Goal: Information Seeking & Learning: Compare options

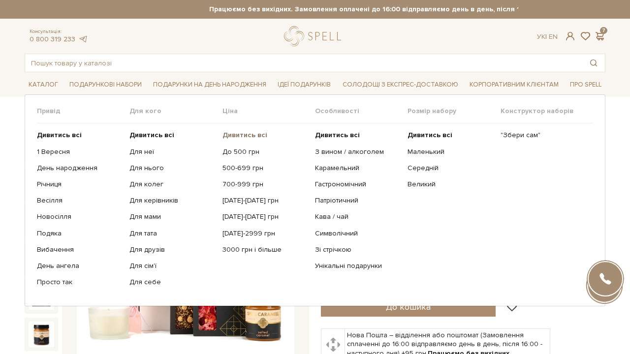
click at [256, 132] on b "Дивитись всі" at bounding box center [244, 135] width 45 height 8
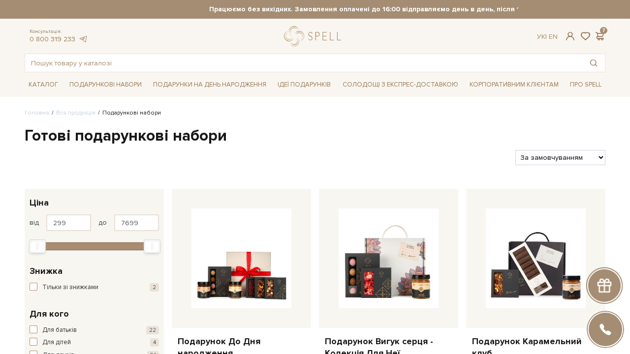
select select "https://spellchocolate.com/our-productions/podarunkovi-box/?sort=p.price&order=…"
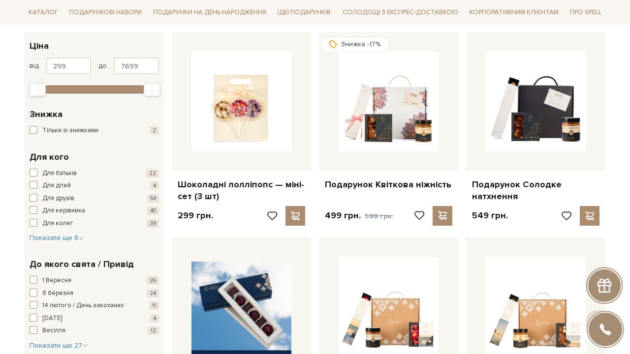
scroll to position [166, 0]
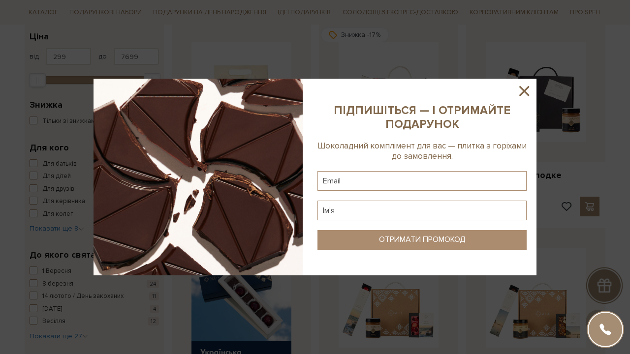
click at [519, 88] on icon at bounding box center [524, 91] width 17 height 17
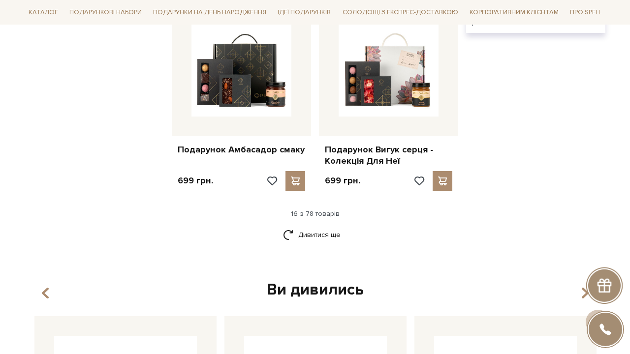
scroll to position [1221, 0]
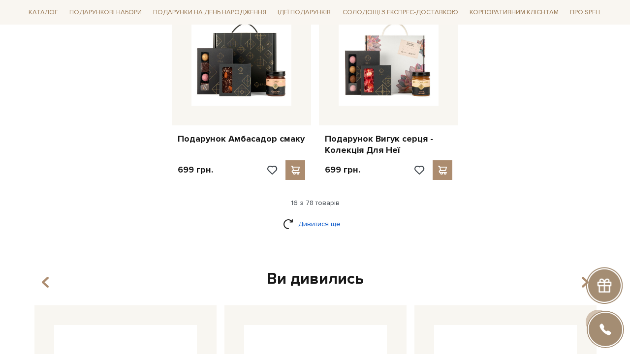
click at [318, 215] on link "Дивитися ще" at bounding box center [315, 223] width 64 height 17
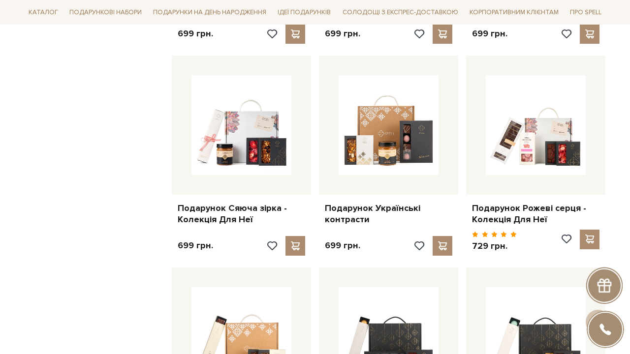
scroll to position [1364, 0]
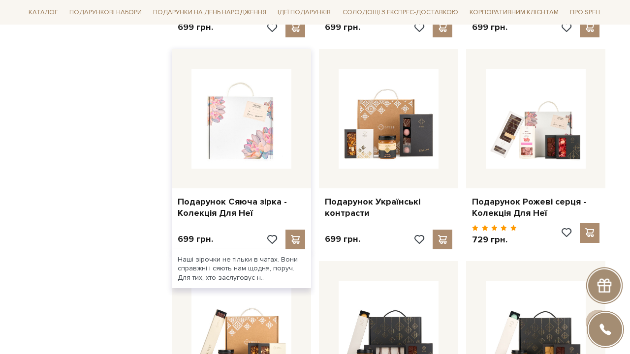
click at [251, 107] on img at bounding box center [241, 119] width 100 height 100
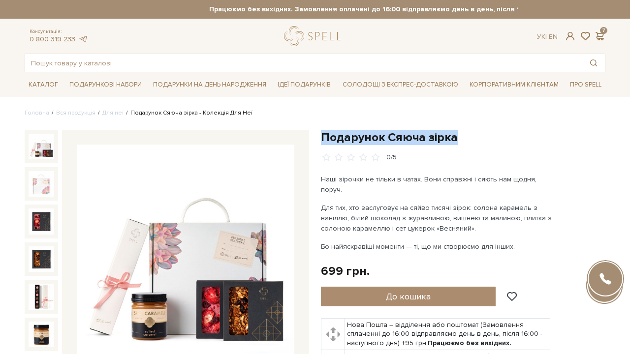
drag, startPoint x: 321, startPoint y: 135, endPoint x: 455, endPoint y: 141, distance: 134.0
click at [455, 141] on h1 "Подарунок Сяюча зірка" at bounding box center [463, 137] width 284 height 15
copy h1 "Подарунок Сяюча зірка"
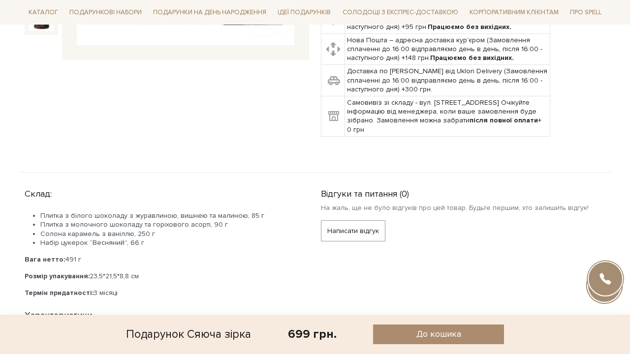
scroll to position [355, 0]
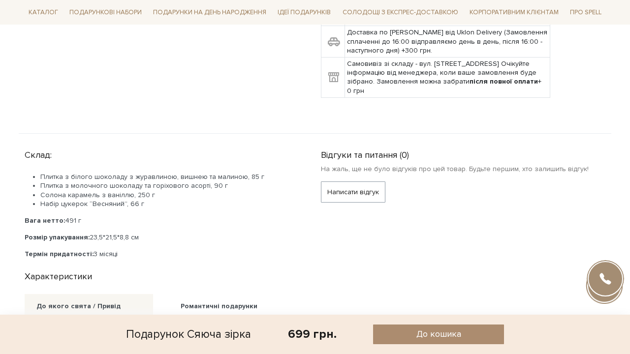
drag, startPoint x: 25, startPoint y: 142, endPoint x: 132, endPoint y: 242, distance: 146.5
click at [132, 242] on div "Склад: Плитка з білого шоколаду з журавлиною, вишнею та малиною, 85 г Плитка з …" at bounding box center [167, 203] width 284 height 114
copy div "Склад: Плитка з білого шоколаду з журавлиною, вишнею та малиною, 85 г Плитка з …"
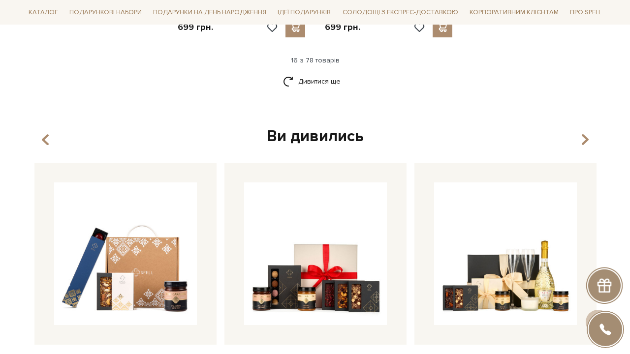
scroll to position [1208, 0]
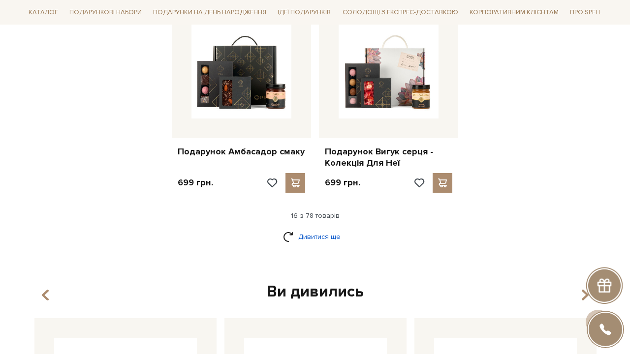
click at [328, 228] on link "Дивитися ще" at bounding box center [315, 236] width 64 height 17
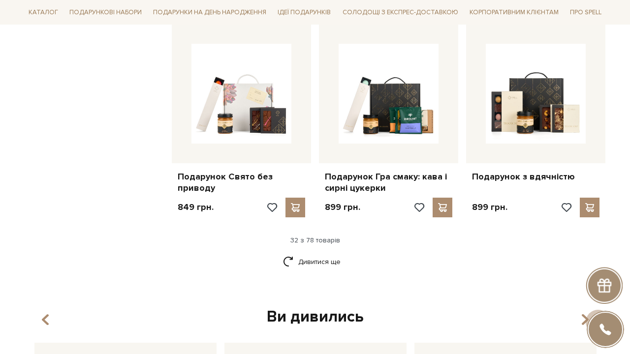
scroll to position [2266, 0]
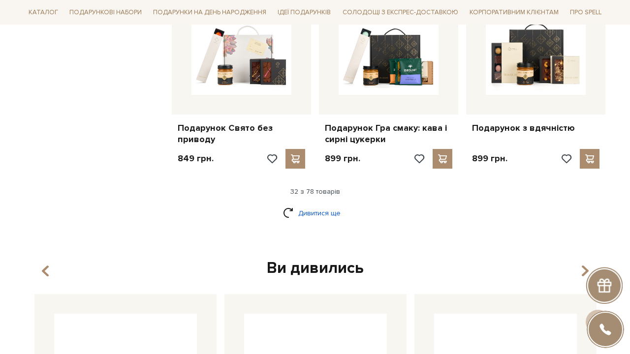
click at [314, 205] on link "Дивитися ще" at bounding box center [315, 213] width 64 height 17
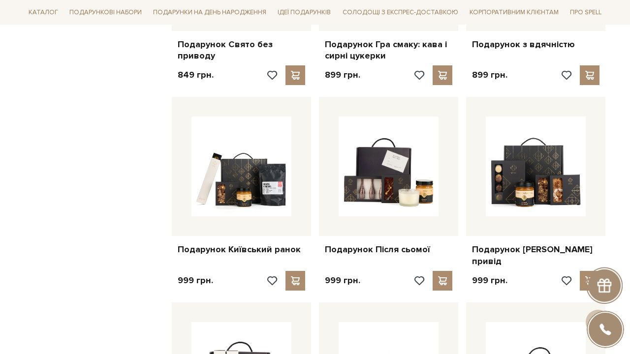
scroll to position [2351, 0]
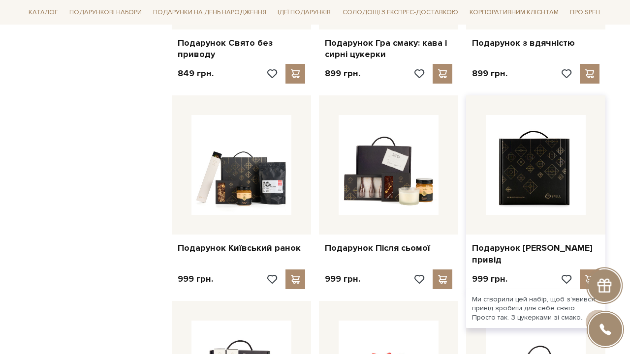
click at [551, 195] on img at bounding box center [536, 165] width 100 height 100
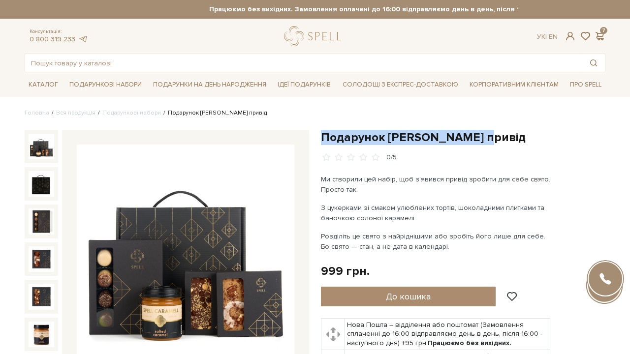
drag, startPoint x: 322, startPoint y: 137, endPoint x: 489, endPoint y: 140, distance: 167.3
click at [489, 140] on h1 "Подарунок [PERSON_NAME] привід" at bounding box center [463, 137] width 284 height 15
copy h1 "Подарунок [PERSON_NAME] привід"
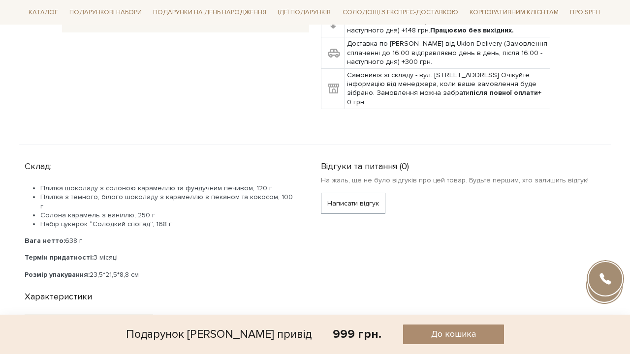
scroll to position [345, 0]
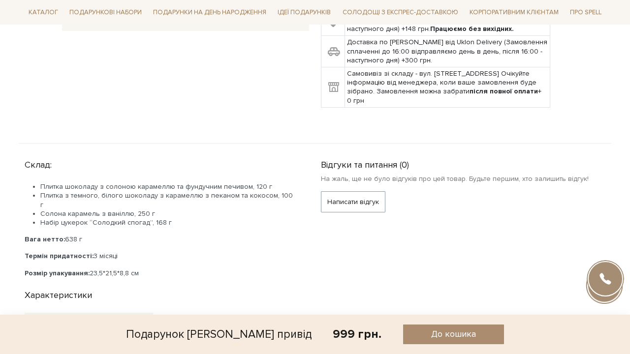
drag, startPoint x: 25, startPoint y: 162, endPoint x: 148, endPoint y: 261, distance: 158.1
click at [148, 261] on div "Склад: Плитка шоколаду з солоною карамеллю та фундучним печивом, 120 г Плитка з…" at bounding box center [167, 216] width 284 height 122
copy div "Склад: Плитка шоколаду з солоною карамеллю та фундучним печивом, 120 г Плитка з…"
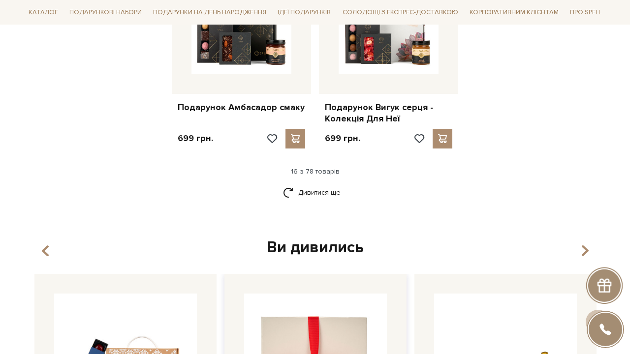
scroll to position [1236, 0]
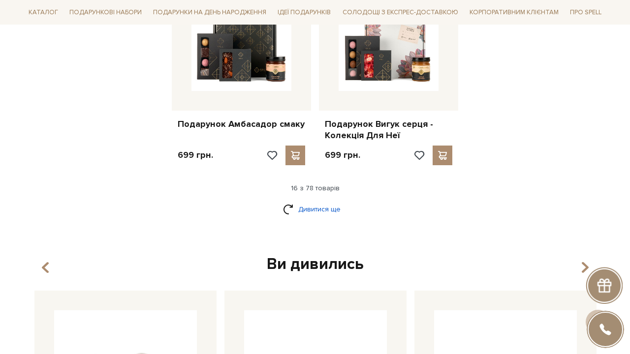
click at [331, 201] on link "Дивитися ще" at bounding box center [315, 209] width 64 height 17
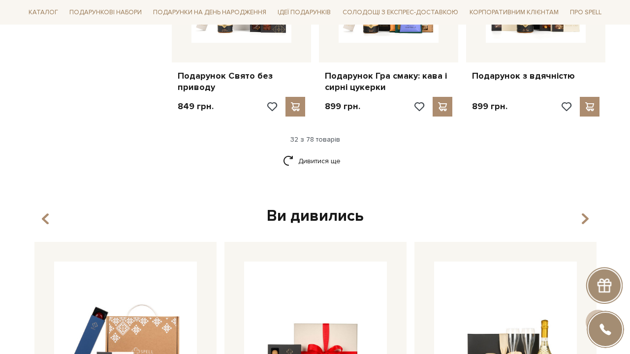
scroll to position [2359, 0]
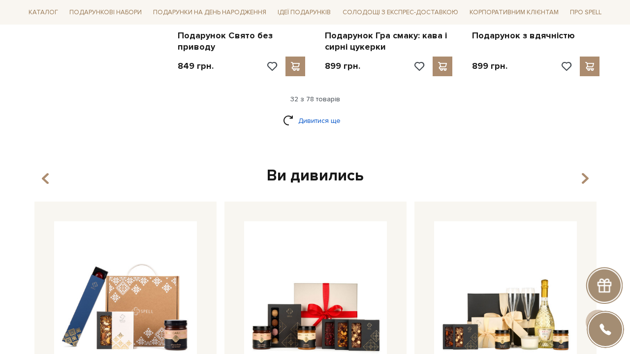
click at [326, 112] on link "Дивитися ще" at bounding box center [315, 120] width 64 height 17
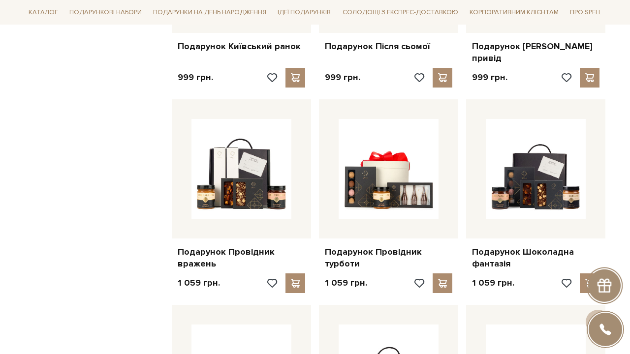
scroll to position [2553, 0]
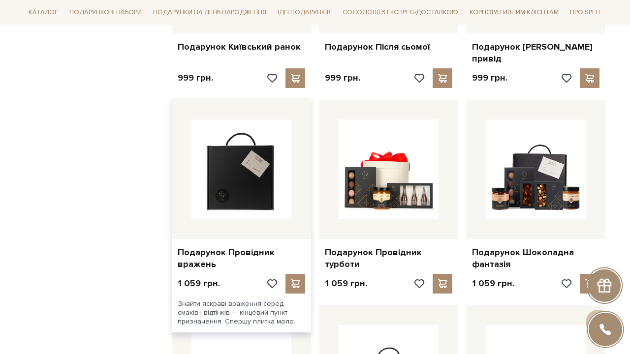
click at [224, 169] on img at bounding box center [241, 170] width 100 height 100
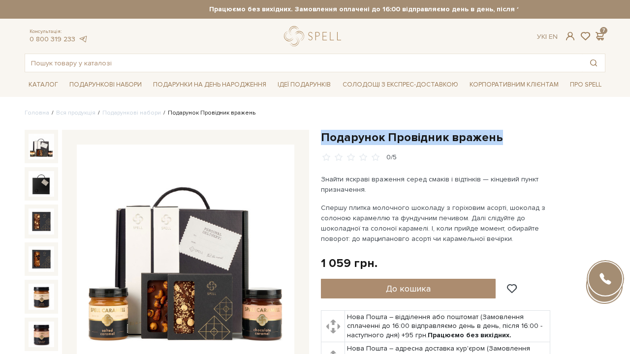
drag, startPoint x: 321, startPoint y: 133, endPoint x: 494, endPoint y: 135, distance: 172.7
click at [494, 135] on h1 "Подарунок Провідник вражень" at bounding box center [463, 137] width 284 height 15
copy h1 "Подарунок Провідник вражень"
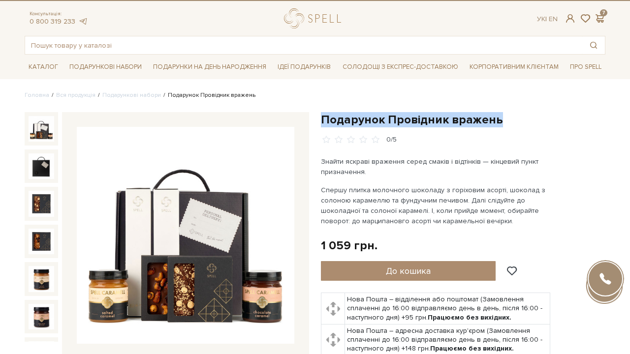
scroll to position [24, 0]
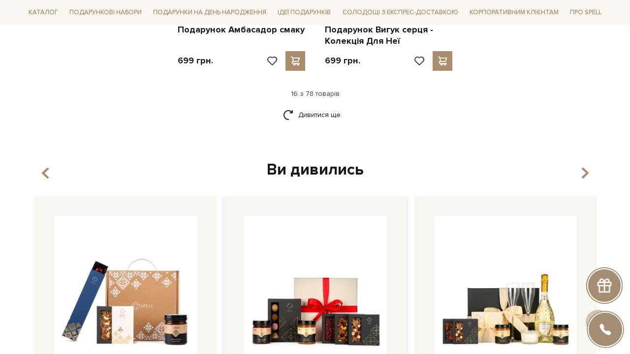
scroll to position [1325, 0]
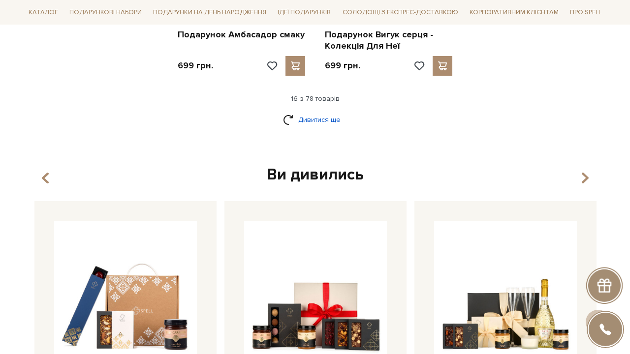
click at [326, 111] on link "Дивитися ще" at bounding box center [315, 119] width 64 height 17
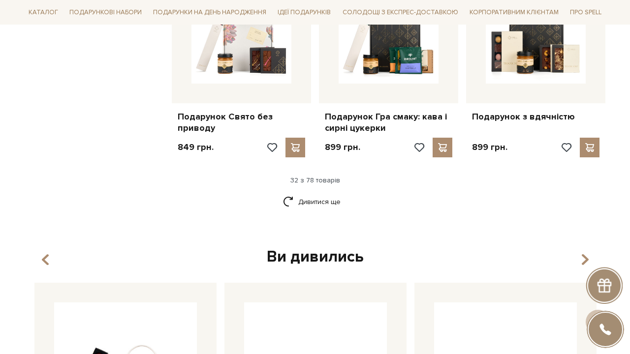
scroll to position [2277, 0]
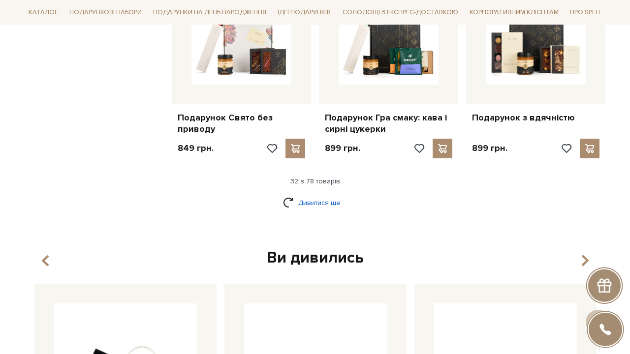
click at [336, 194] on link "Дивитися ще" at bounding box center [315, 202] width 64 height 17
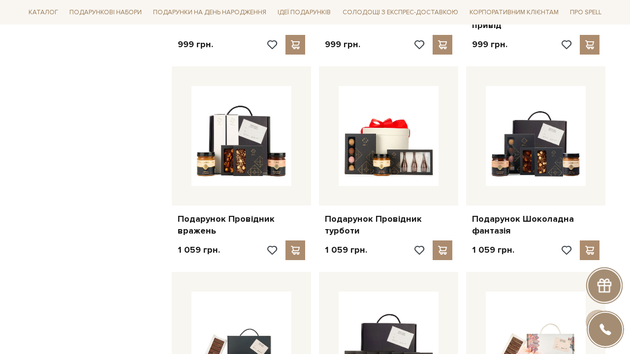
scroll to position [2606, 0]
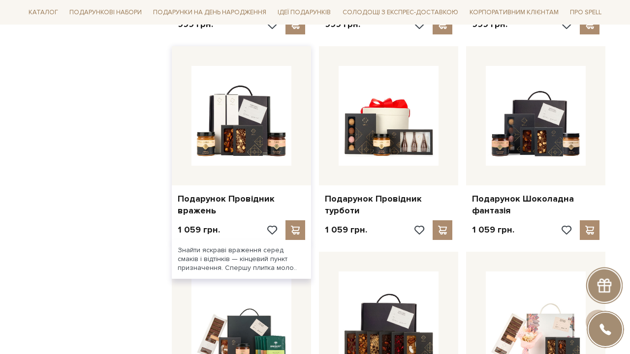
click at [203, 185] on div "Подарунок Провідник вражень" at bounding box center [241, 202] width 139 height 35
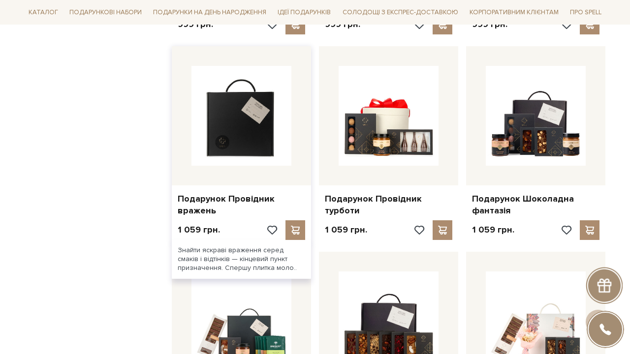
click at [237, 131] on img at bounding box center [241, 116] width 100 height 100
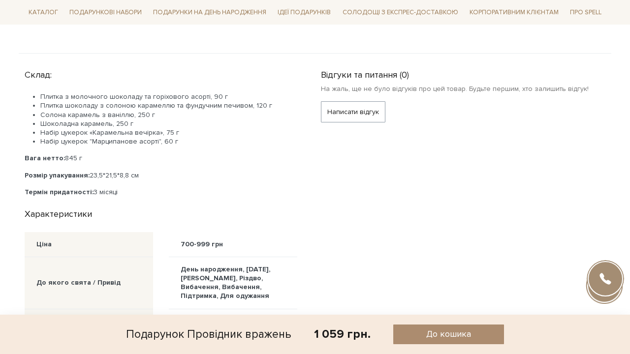
scroll to position [400, 0]
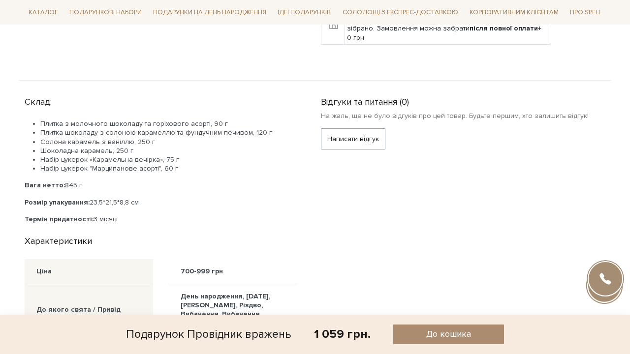
drag, startPoint x: 26, startPoint y: 99, endPoint x: 141, endPoint y: 220, distance: 167.0
click at [141, 220] on div "Склад: Плитка з молочного шоколаду та горіхового асорті, 90 г Плитка шоколаду з…" at bounding box center [167, 157] width 284 height 131
copy div "Склад: Плитка з молочного шоколаду та горіхового асорті, 90 г Плитка шоколаду з…"
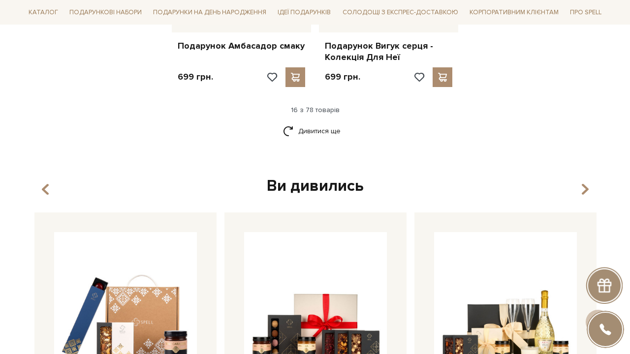
scroll to position [1312, 0]
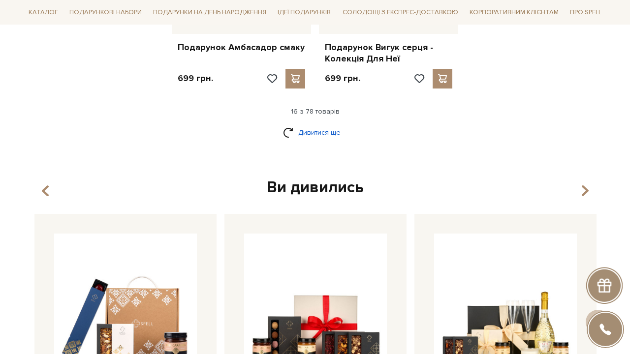
click at [315, 124] on link "Дивитися ще" at bounding box center [315, 132] width 64 height 17
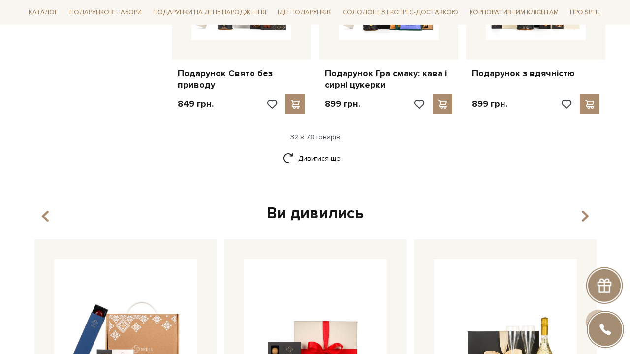
scroll to position [2304, 0]
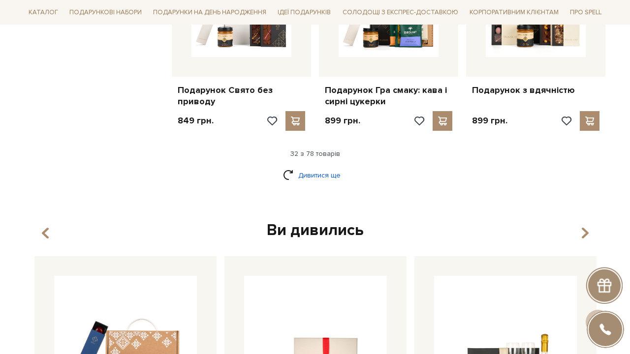
click at [317, 167] on link "Дивитися ще" at bounding box center [315, 175] width 64 height 17
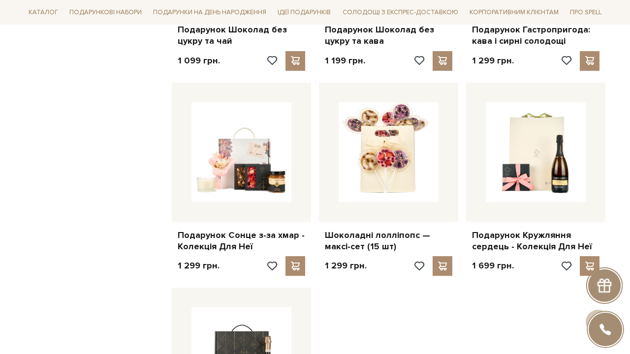
scroll to position [3200, 0]
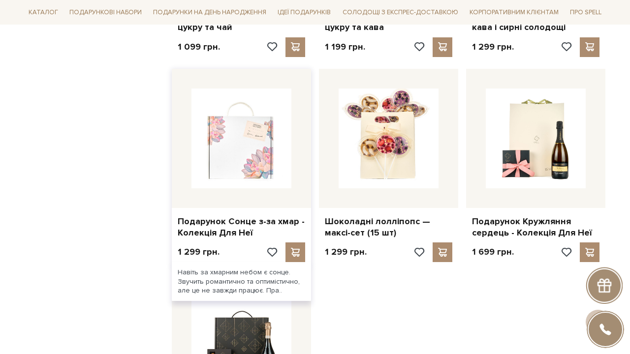
click at [239, 122] on img at bounding box center [241, 139] width 100 height 100
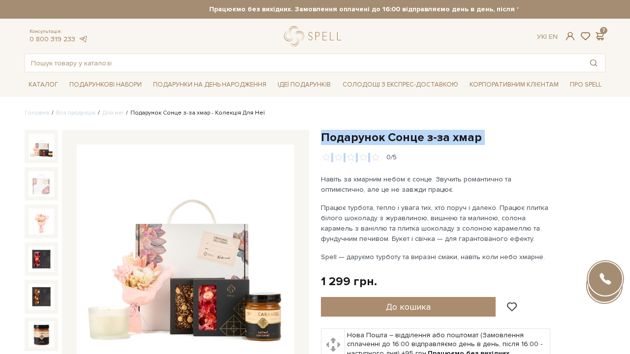
drag, startPoint x: 322, startPoint y: 135, endPoint x: 492, endPoint y: 146, distance: 170.5
click at [492, 146] on div "Подарунок Сонце з-за хмар 0/5" at bounding box center [463, 146] width 284 height 32
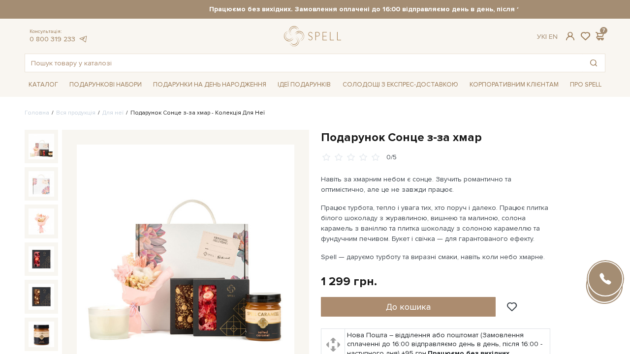
click at [492, 146] on div "Подарунок Сонце з-за хмар 0/5" at bounding box center [463, 146] width 284 height 32
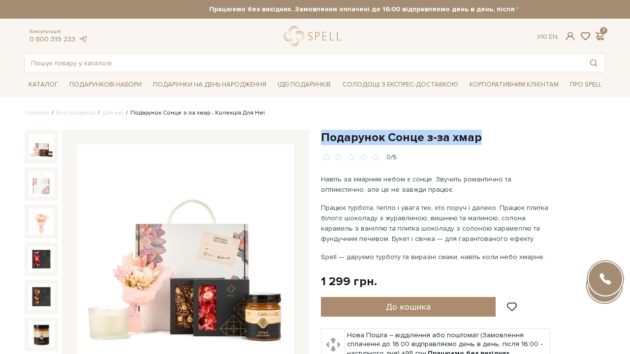
drag, startPoint x: 322, startPoint y: 136, endPoint x: 476, endPoint y: 136, distance: 154.0
click at [476, 136] on h1 "Подарунок Сонце з-за хмар" at bounding box center [463, 137] width 284 height 15
copy h1 "Подарунок Сонце з-за хмар"
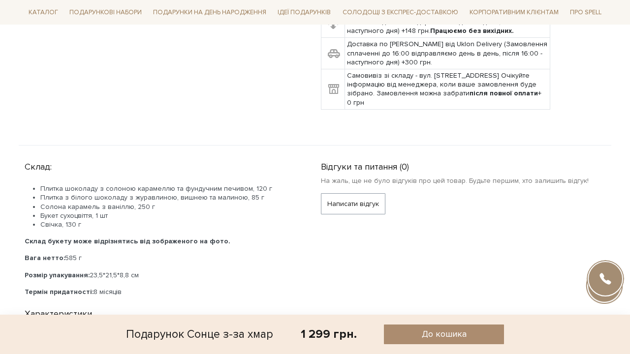
scroll to position [383, 0]
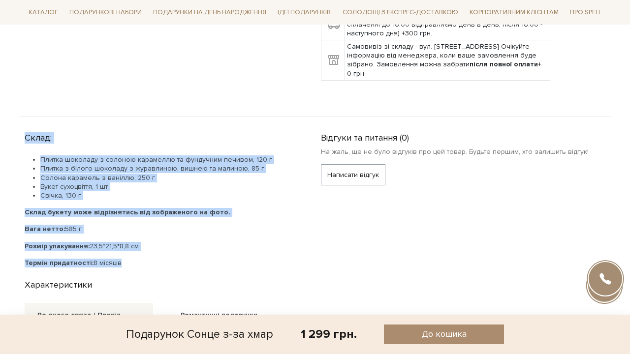
drag, startPoint x: 25, startPoint y: 136, endPoint x: 134, endPoint y: 259, distance: 164.5
click at [134, 259] on div "Склад: Плитка шоколаду з солоною карамеллю та фундучним печивом, 120 г Плитка з…" at bounding box center [167, 197] width 284 height 139
copy div "Склад: Плитка шоколаду з солоною карамеллю та фундучним печивом, 120 г Плитка з…"
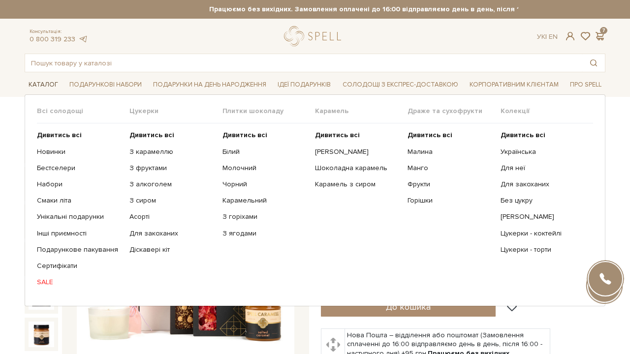
scroll to position [0, 0]
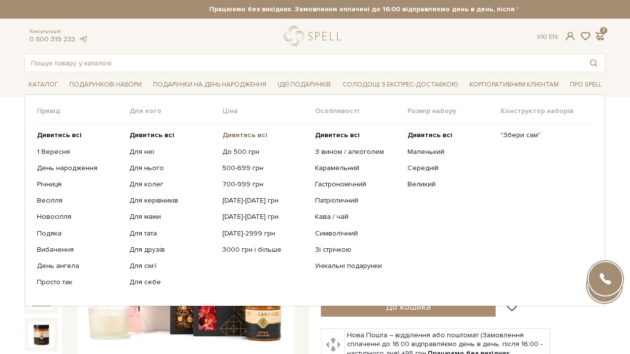
click at [234, 136] on b "Дивитись всі" at bounding box center [244, 135] width 45 height 8
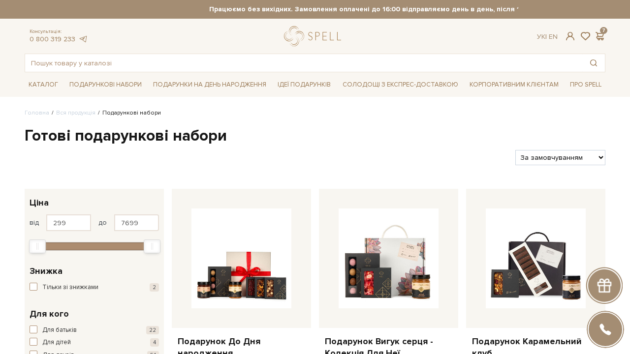
select select "[URL][DOMAIN_NAME]"
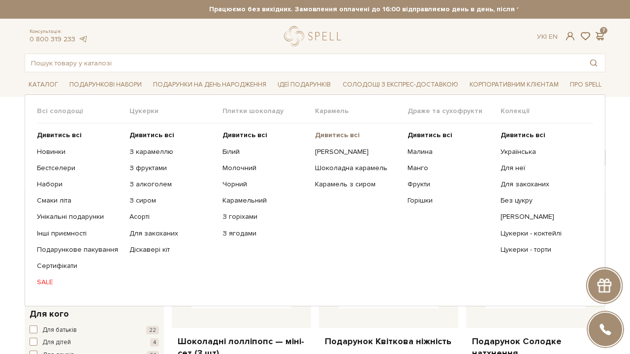
click at [340, 136] on b "Дивитись всі" at bounding box center [337, 135] width 45 height 8
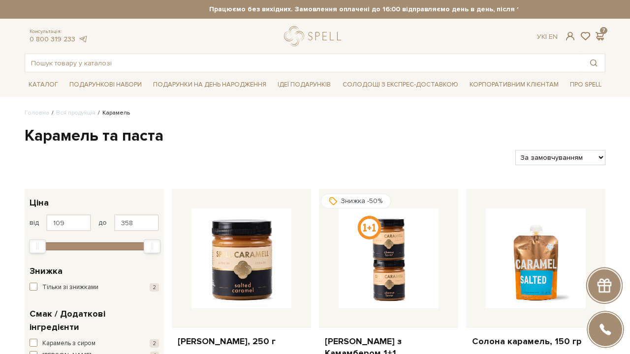
click at [578, 148] on div "Фільтри За замовчуванням За Ціною (зростання) За Ціною (зменшення) Новинки За п…" at bounding box center [315, 153] width 588 height 23
select select "https://spellchocolate.com/our-productions/caramel/?sort=p.price&order=ASC"
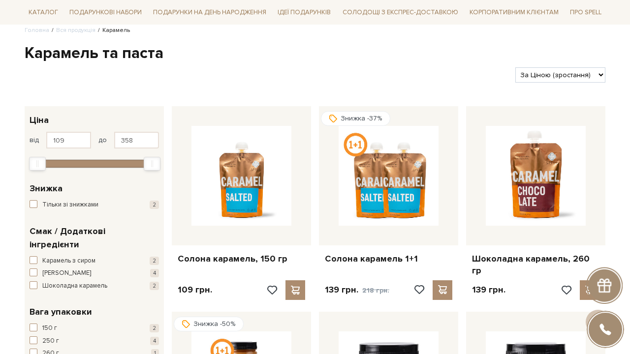
scroll to position [69, 0]
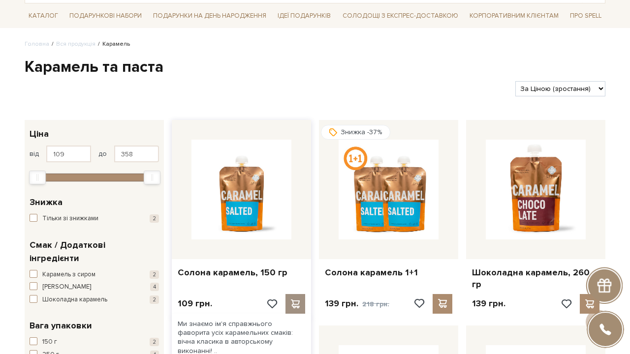
click at [293, 300] on span at bounding box center [295, 304] width 12 height 9
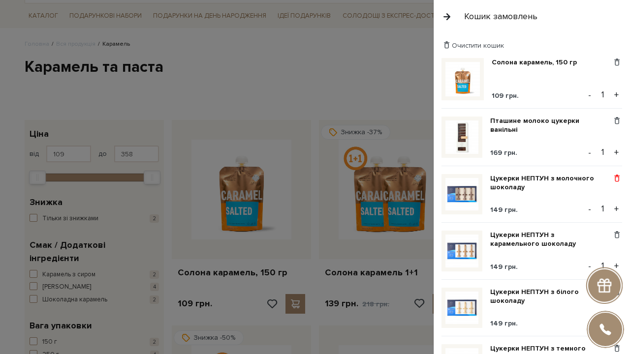
click at [618, 178] on span at bounding box center [616, 178] width 10 height 9
click at [565, 194] on link "Видалити" at bounding box center [583, 194] width 78 height 13
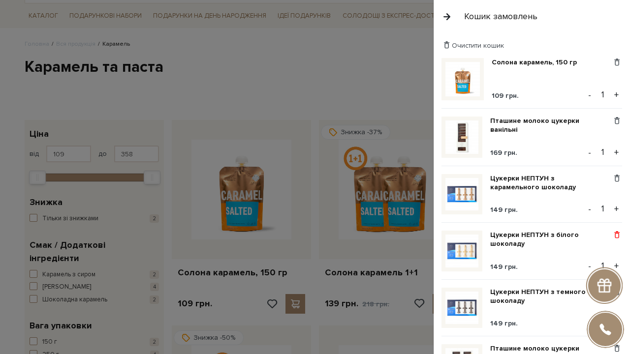
click at [617, 237] on span at bounding box center [616, 235] width 10 height 9
click at [571, 251] on link "Видалити" at bounding box center [583, 251] width 78 height 13
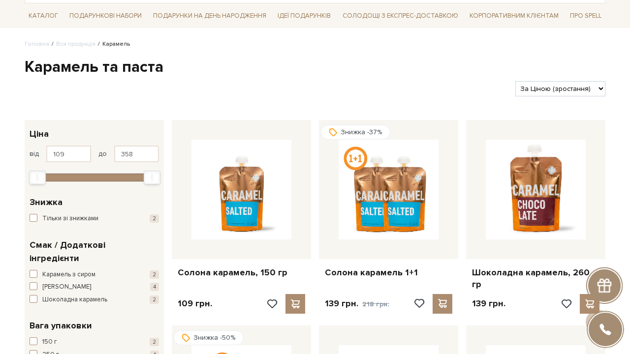
click at [168, 61] on div at bounding box center [315, 177] width 630 height 354
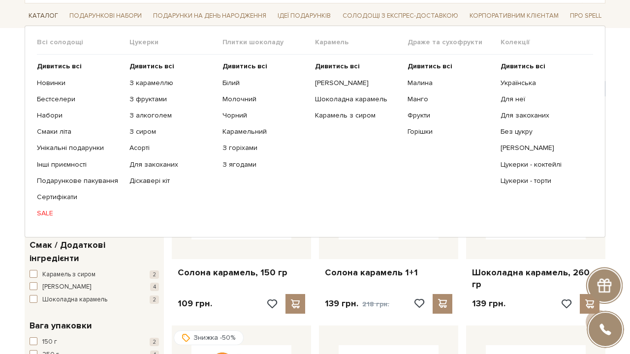
click at [48, 17] on span "Каталог" at bounding box center [43, 15] width 37 height 15
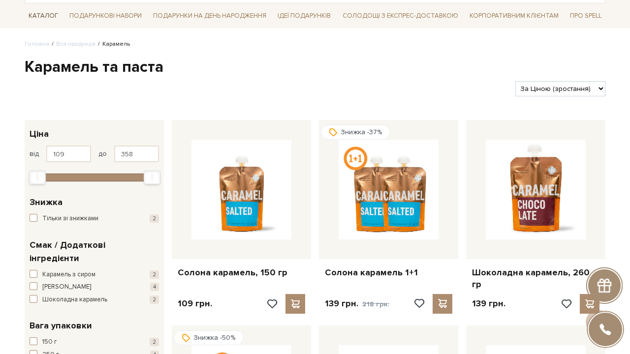
click at [48, 17] on span "Каталог" at bounding box center [43, 15] width 37 height 15
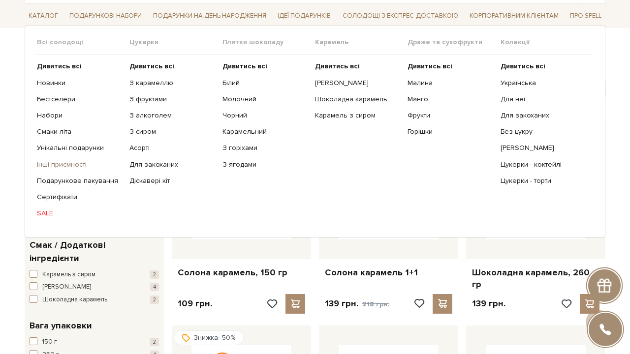
click at [70, 166] on link "Інші приємності" at bounding box center [79, 164] width 85 height 9
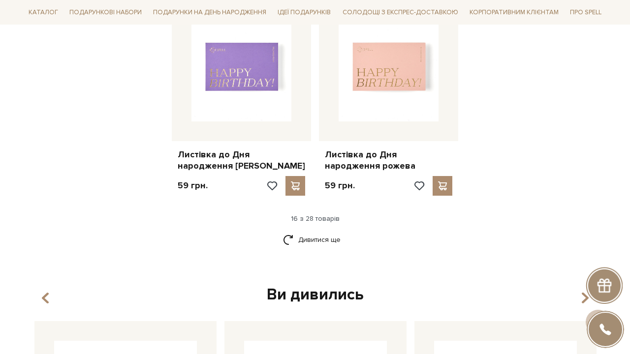
scroll to position [1278, 0]
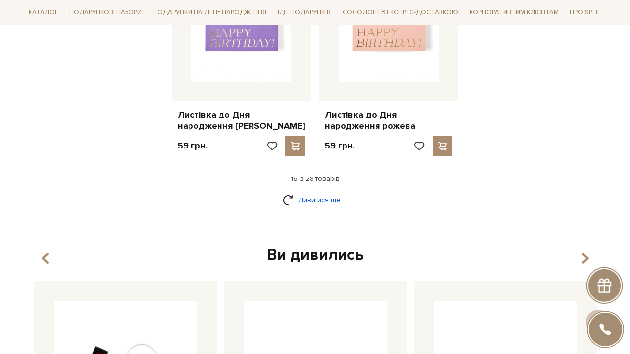
click at [325, 192] on link "Дивитися ще" at bounding box center [315, 199] width 64 height 17
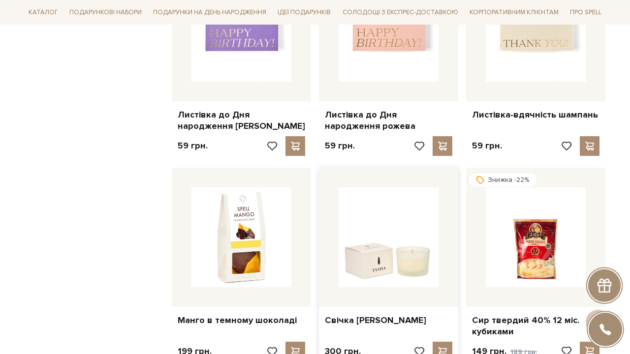
click at [403, 219] on img at bounding box center [388, 237] width 100 height 100
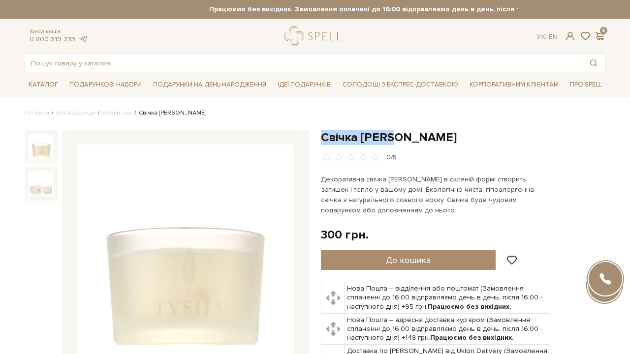
drag, startPoint x: 322, startPoint y: 136, endPoint x: 401, endPoint y: 136, distance: 79.2
click at [401, 136] on h1 "Свічка [PERSON_NAME]" at bounding box center [463, 137] width 284 height 15
copy h1 "Свічка [PERSON_NAME]"
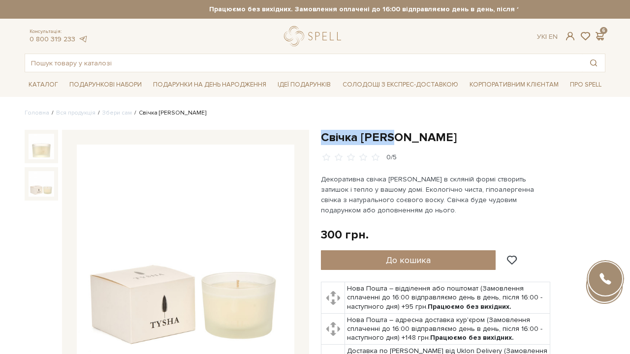
click at [44, 176] on img at bounding box center [42, 184] width 26 height 26
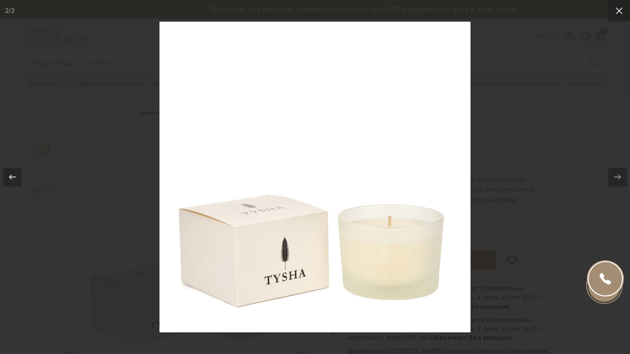
click at [522, 22] on div at bounding box center [315, 177] width 630 height 354
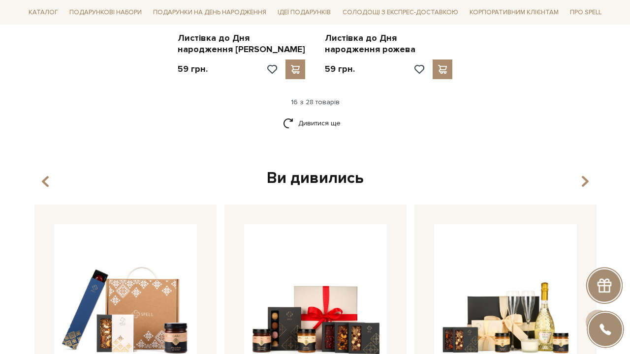
scroll to position [1362, 0]
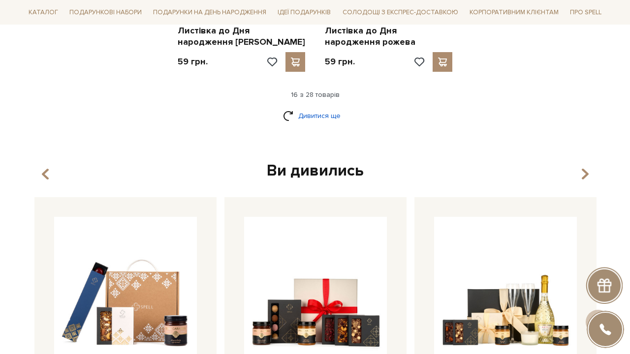
click at [298, 110] on link "Дивитися ще" at bounding box center [315, 115] width 64 height 17
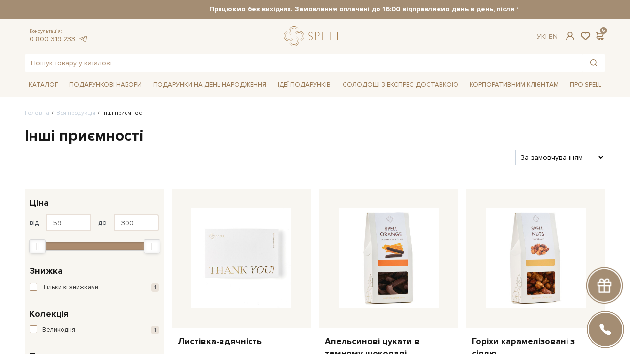
scroll to position [0, 0]
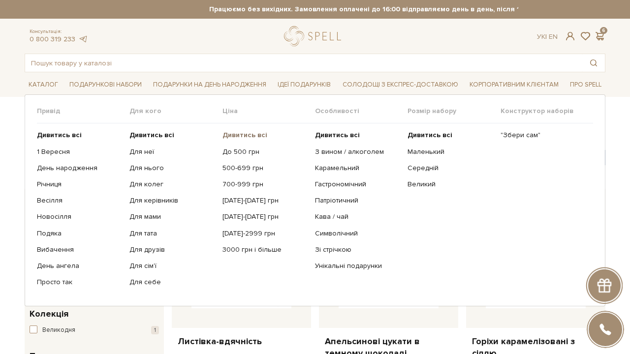
click at [235, 137] on b "Дивитись всі" at bounding box center [244, 135] width 45 height 8
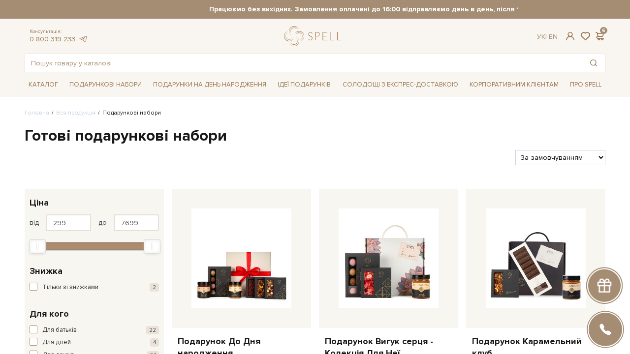
select select "[URL][DOMAIN_NAME]"
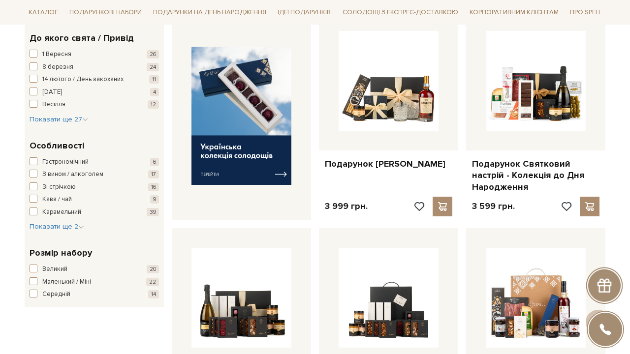
scroll to position [383, 0]
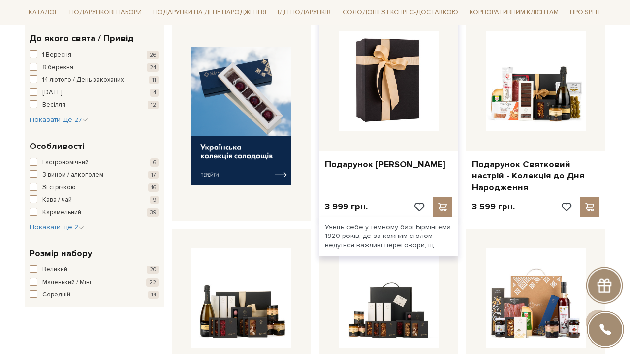
click at [400, 103] on img at bounding box center [388, 81] width 100 height 100
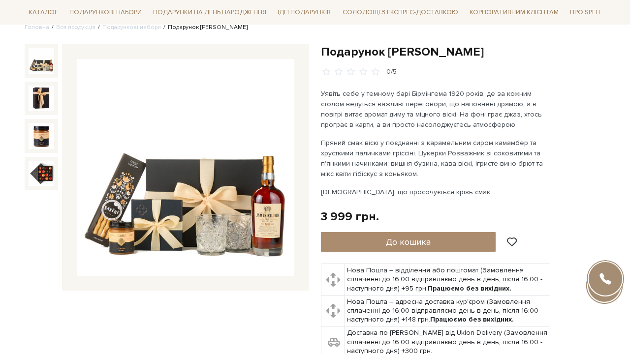
scroll to position [102, 0]
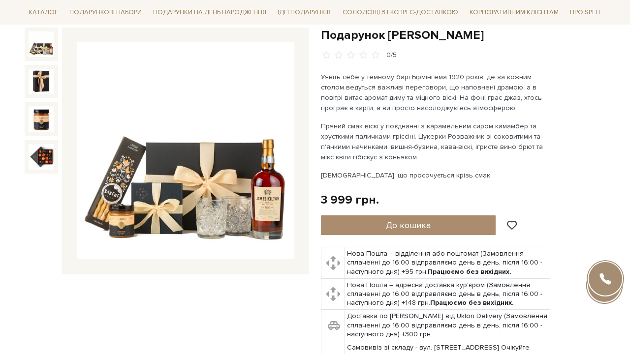
click at [227, 183] on img at bounding box center [185, 150] width 217 height 217
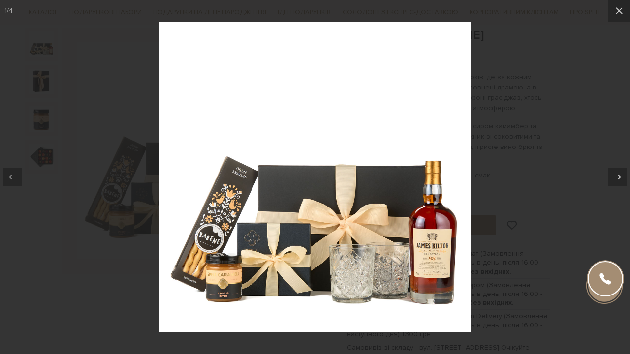
click at [488, 133] on div at bounding box center [315, 177] width 630 height 354
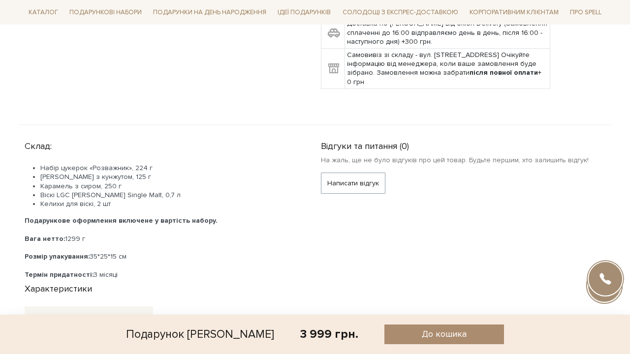
scroll to position [397, 0]
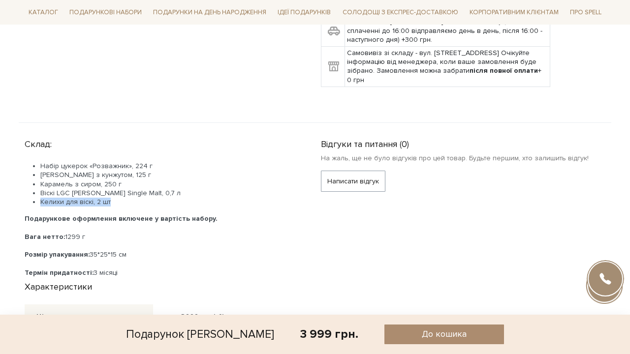
drag, startPoint x: 116, startPoint y: 201, endPoint x: 40, endPoint y: 201, distance: 76.2
click at [40, 201] on ul "Набір цукерок «Розважник», 224 г Грісіні з кунжутом, 125 г Карамель з сиром, 25…" at bounding box center [161, 184] width 273 height 45
copy li "Келихи для віскі, 2 шт"
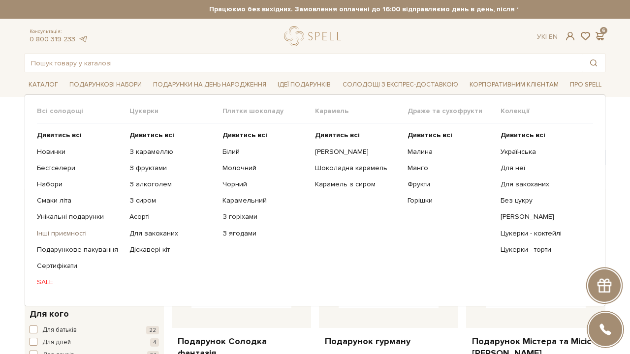
click at [64, 233] on link "Інші приємності" at bounding box center [79, 233] width 85 height 9
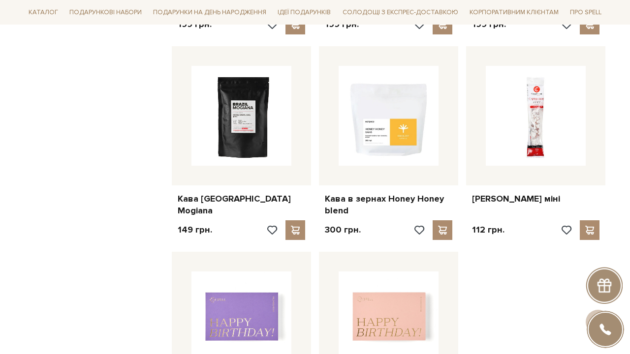
scroll to position [993, 0]
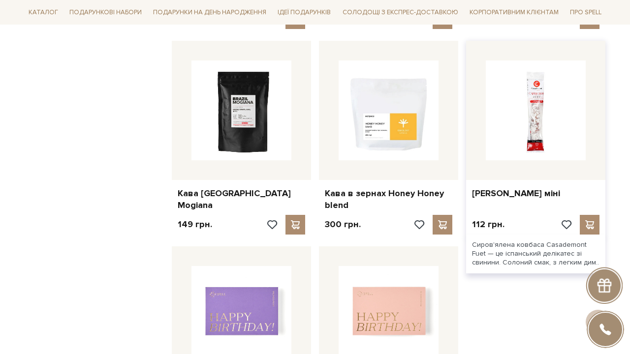
click at [539, 127] on img at bounding box center [536, 111] width 100 height 100
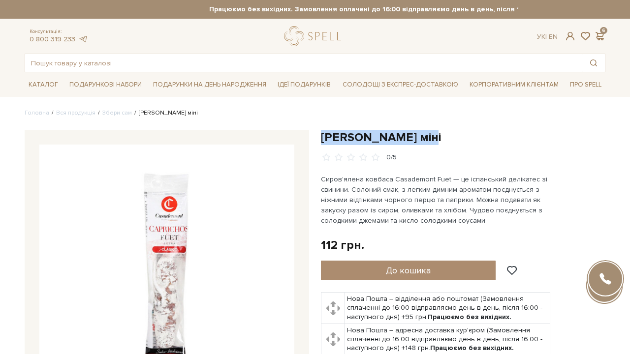
drag, startPoint x: 322, startPoint y: 136, endPoint x: 437, endPoint y: 136, distance: 115.1
click at [437, 136] on h1 "[PERSON_NAME] міні" at bounding box center [463, 137] width 284 height 15
copy h1 "[PERSON_NAME] міні"
click at [221, 253] on img at bounding box center [166, 272] width 255 height 255
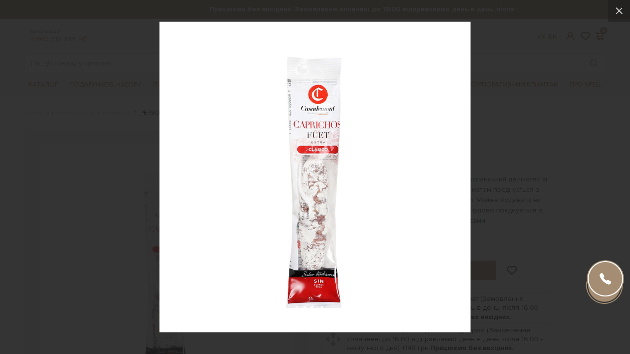
click at [279, 192] on img at bounding box center [314, 177] width 311 height 311
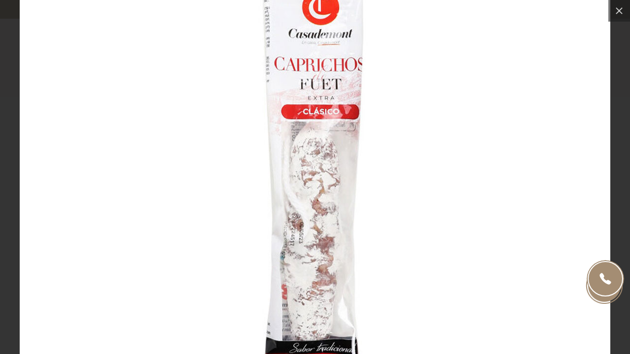
click at [279, 192] on img at bounding box center [315, 164] width 590 height 590
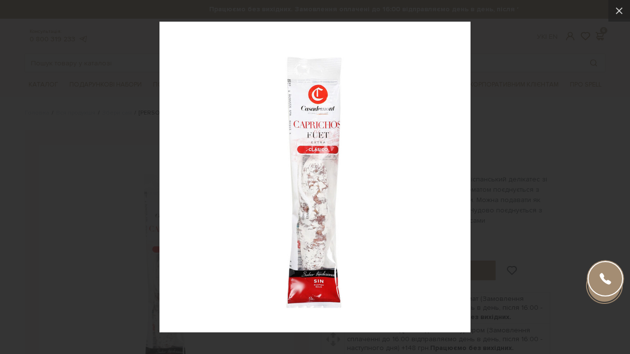
click at [535, 164] on div at bounding box center [315, 177] width 630 height 354
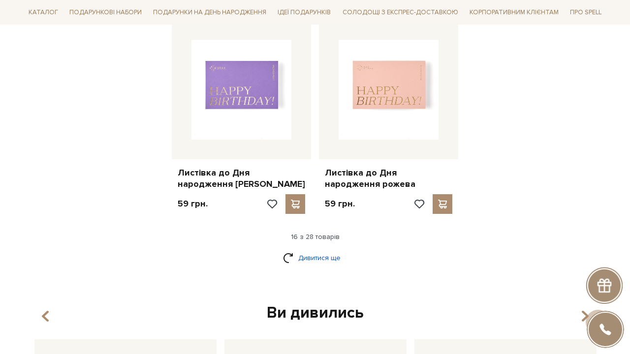
scroll to position [1221, 0]
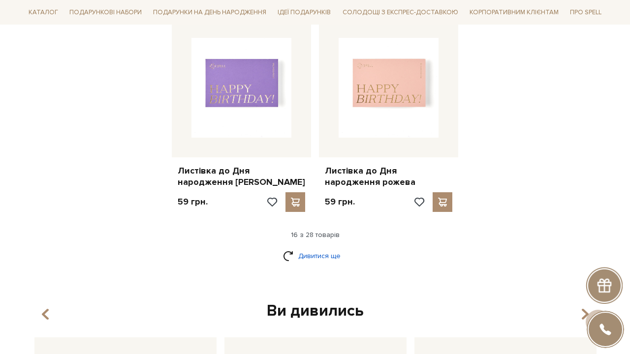
click at [315, 247] on link "Дивитися ще" at bounding box center [315, 255] width 64 height 17
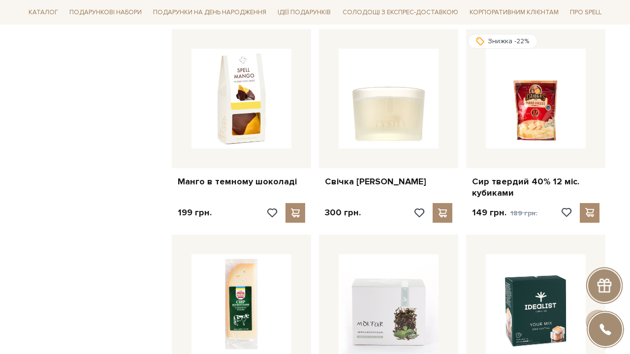
scroll to position [1429, 0]
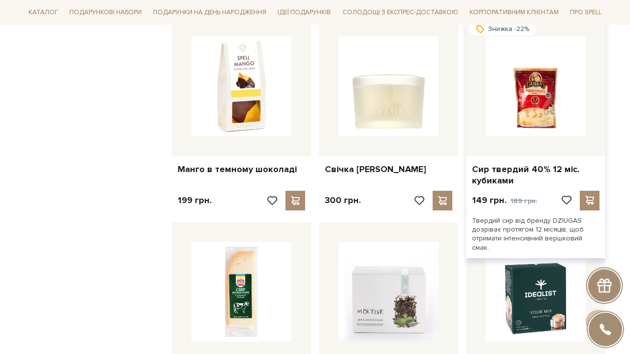
click at [559, 126] on img at bounding box center [536, 86] width 100 height 100
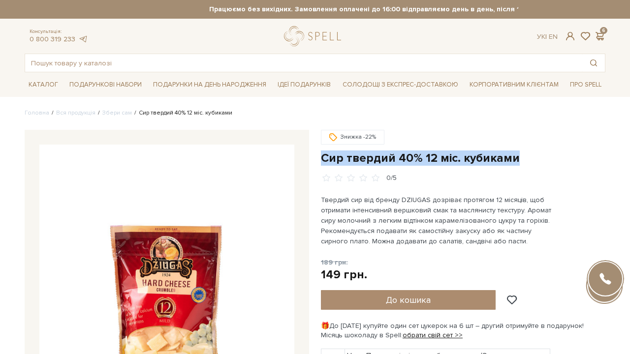
drag, startPoint x: 322, startPoint y: 157, endPoint x: 540, endPoint y: 154, distance: 218.4
click at [540, 154] on h1 "Сир твердий 40% 12 міс. кубиками" at bounding box center [463, 158] width 284 height 15
copy h1 "Сир твердий 40% 12 міс. кубиками"
drag, startPoint x: 540, startPoint y: 154, endPoint x: 179, endPoint y: 231, distance: 369.1
click at [179, 231] on img at bounding box center [166, 272] width 255 height 255
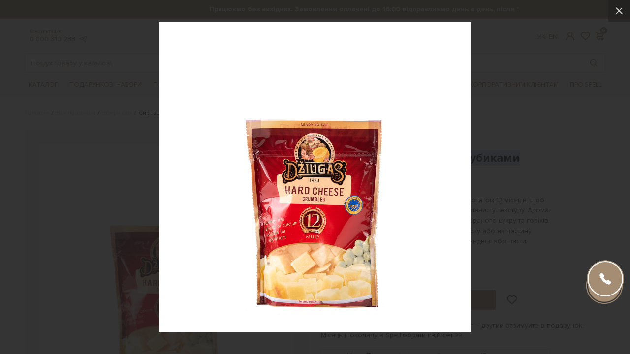
click at [504, 182] on div at bounding box center [315, 177] width 630 height 354
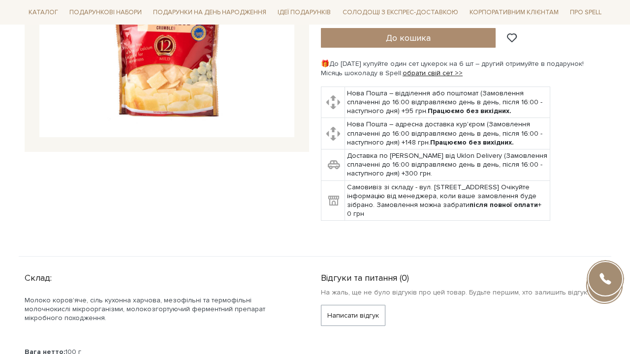
scroll to position [278, 0]
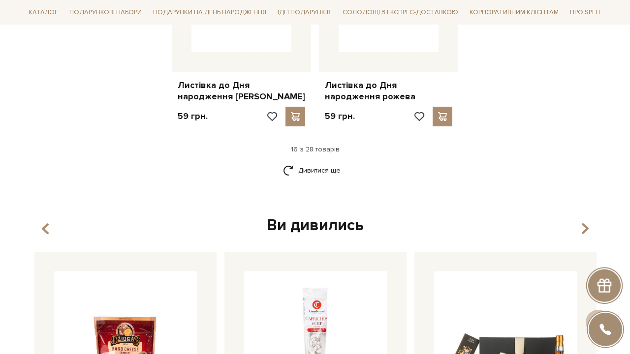
scroll to position [1190, 0]
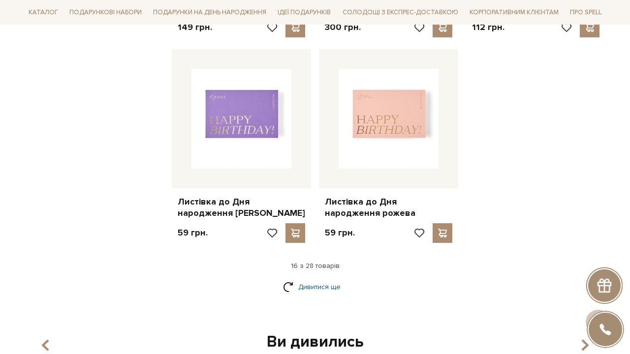
click at [333, 281] on link "Дивитися ще" at bounding box center [315, 286] width 64 height 17
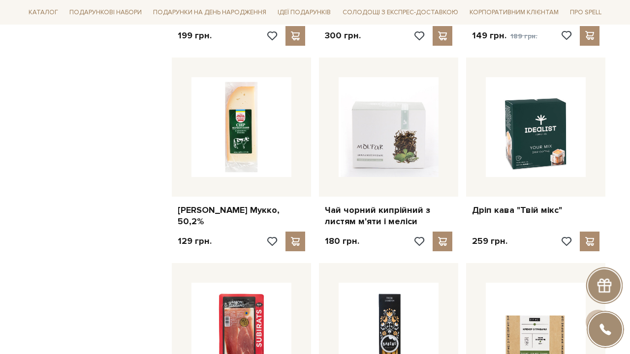
scroll to position [1593, 0]
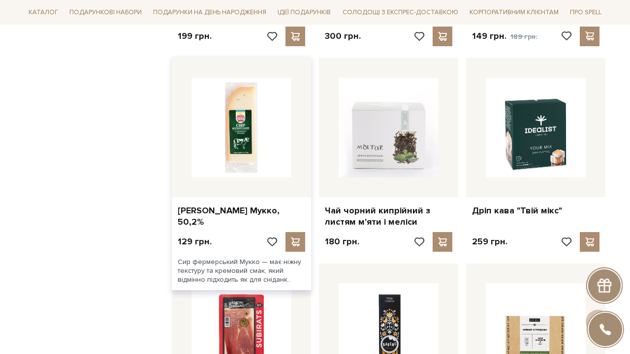
click at [270, 92] on img at bounding box center [241, 128] width 100 height 100
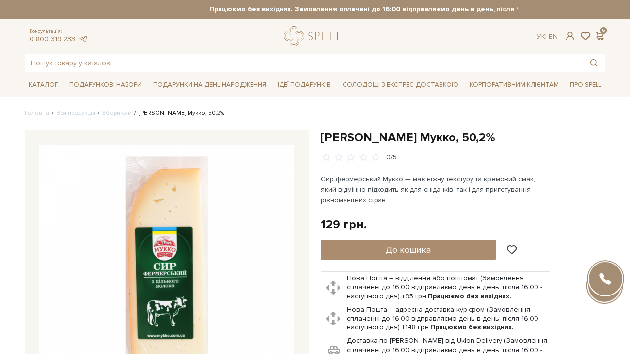
drag, startPoint x: 321, startPoint y: 138, endPoint x: 536, endPoint y: 138, distance: 214.5
click at [536, 138] on h1 "[PERSON_NAME] Мукко, 50,2%" at bounding box center [463, 137] width 284 height 15
copy h1 "[PERSON_NAME] Мукко, 50,2%"
click at [124, 211] on img at bounding box center [166, 272] width 255 height 255
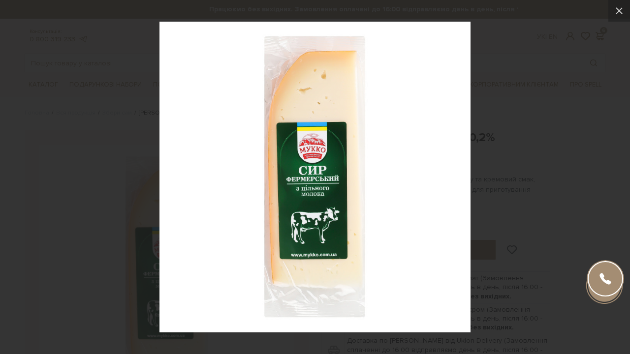
click at [528, 149] on div at bounding box center [315, 177] width 630 height 354
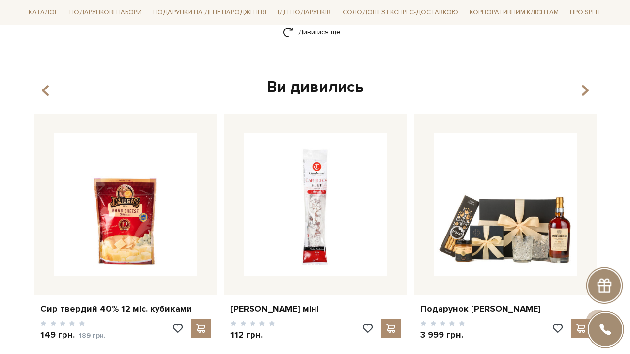
scroll to position [1382, 0]
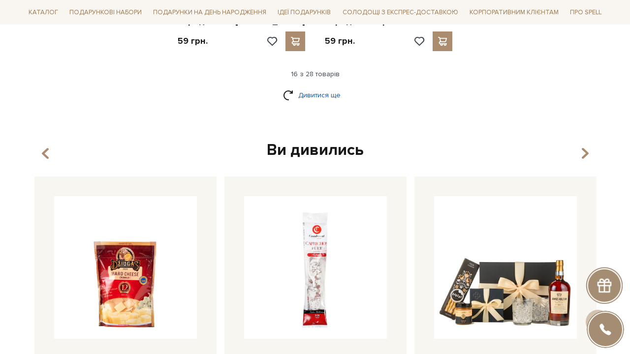
click at [334, 94] on link "Дивитися ще" at bounding box center [315, 95] width 64 height 17
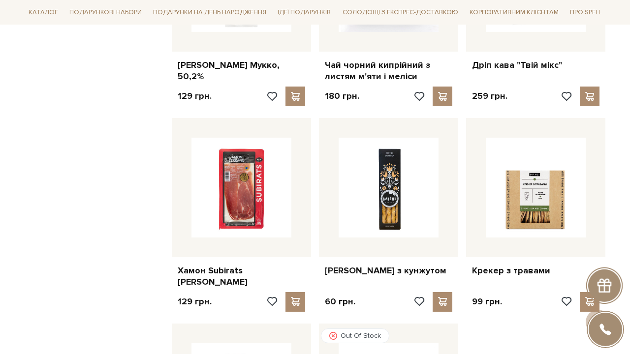
scroll to position [1739, 0]
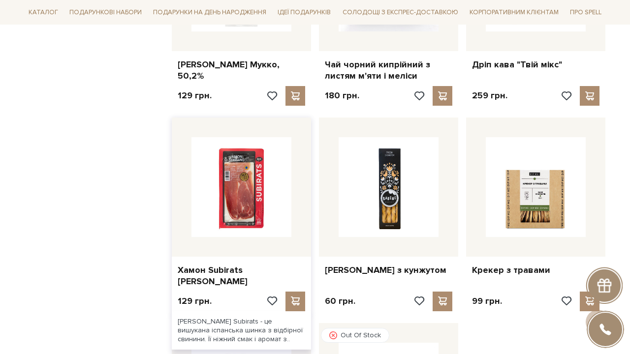
click at [246, 176] on img at bounding box center [241, 187] width 100 height 100
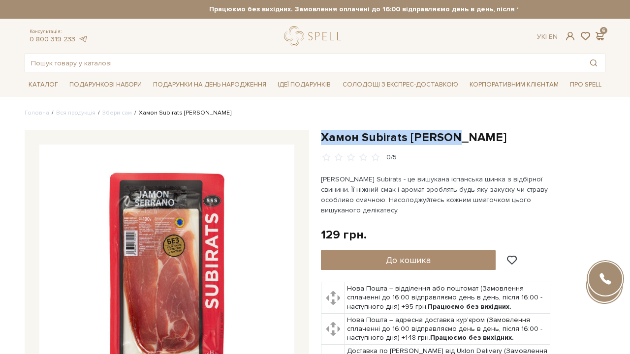
drag, startPoint x: 321, startPoint y: 135, endPoint x: 475, endPoint y: 134, distance: 153.5
click at [475, 134] on h1 "Хамон Subirats [PERSON_NAME]" at bounding box center [463, 137] width 284 height 15
copy h1 "Хамон Subirats [PERSON_NAME]"
click at [144, 223] on img at bounding box center [166, 272] width 255 height 255
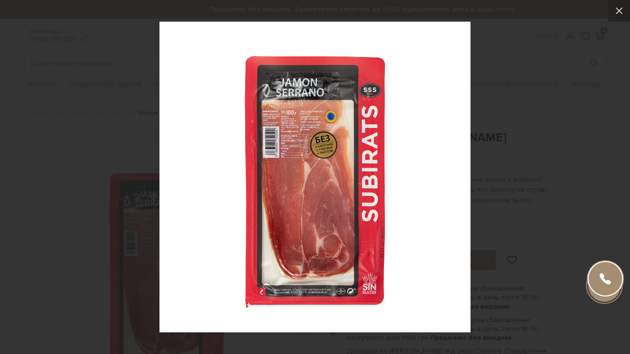
click at [516, 150] on div at bounding box center [315, 177] width 630 height 354
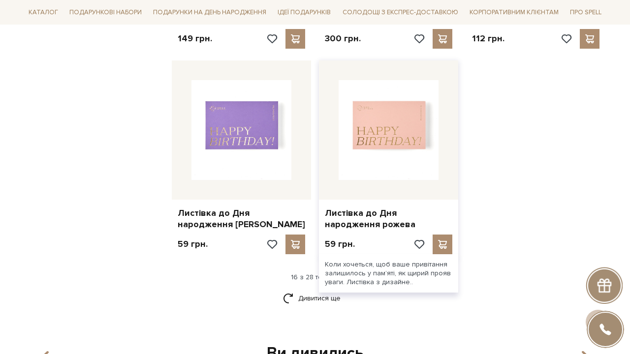
scroll to position [1200, 0]
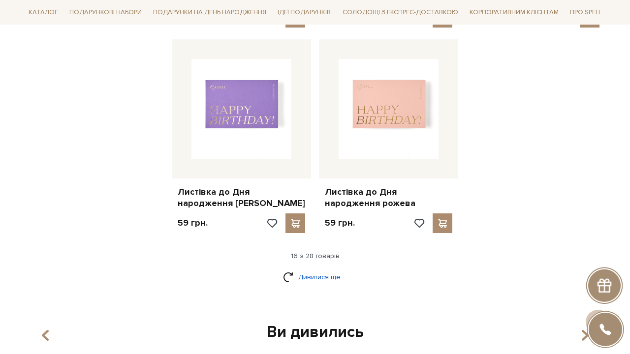
click at [328, 269] on link "Дивитися ще" at bounding box center [315, 277] width 64 height 17
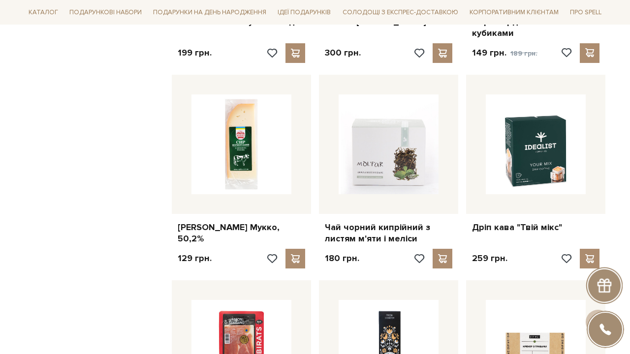
scroll to position [1746, 0]
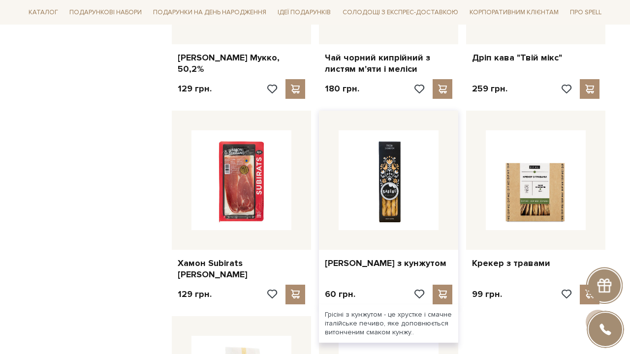
click at [390, 162] on img at bounding box center [388, 180] width 100 height 100
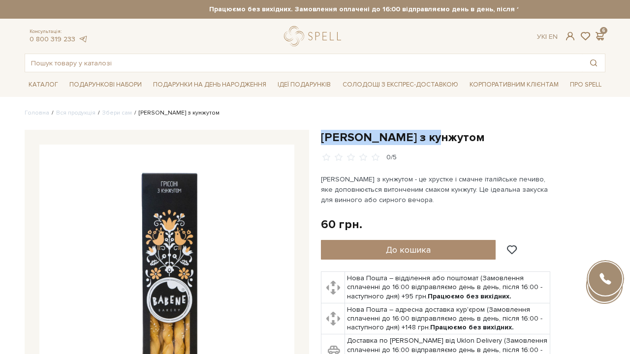
drag, startPoint x: 322, startPoint y: 139, endPoint x: 426, endPoint y: 139, distance: 104.3
click at [426, 139] on h1 "Грісіні з кунжутом" at bounding box center [463, 137] width 284 height 15
copy h1 "Грісіні з кунжутом"
click at [151, 167] on img at bounding box center [166, 272] width 255 height 255
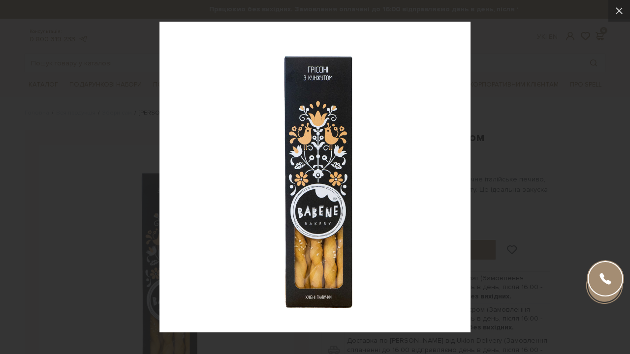
click at [471, 129] on div at bounding box center [315, 177] width 630 height 354
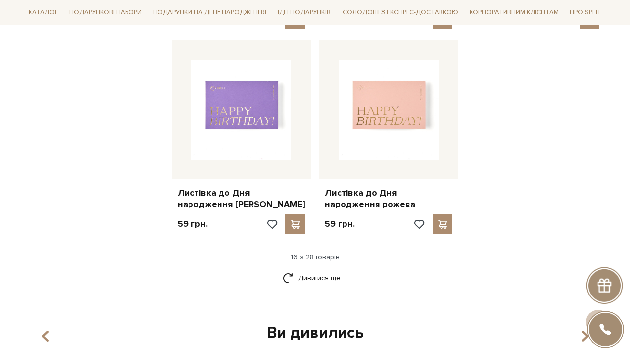
scroll to position [1199, 0]
click at [330, 274] on link "Дивитися ще" at bounding box center [315, 278] width 64 height 17
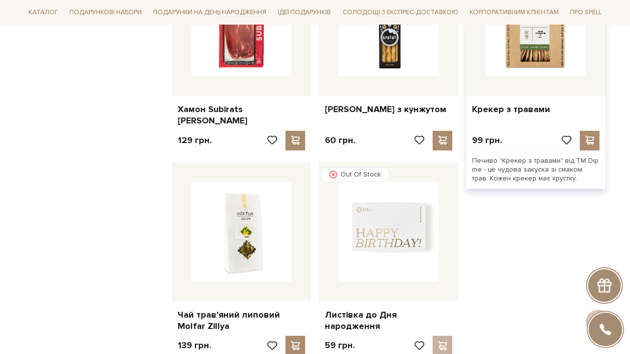
scroll to position [1889, 0]
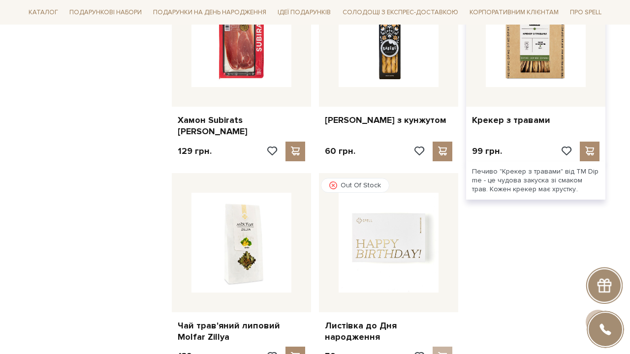
click at [528, 52] on img at bounding box center [536, 37] width 100 height 100
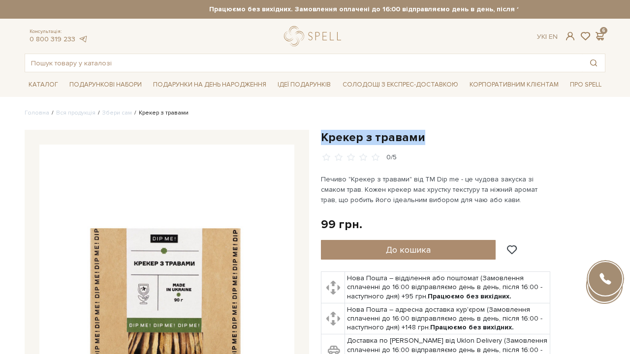
drag, startPoint x: 321, startPoint y: 136, endPoint x: 429, endPoint y: 136, distance: 107.7
click at [429, 136] on h1 "Крекер з травами" at bounding box center [463, 137] width 284 height 15
copy h1 "Крекер з травами"
click at [112, 213] on img at bounding box center [166, 272] width 255 height 255
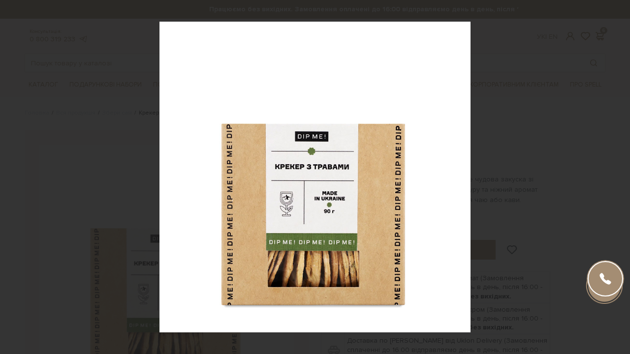
click at [95, 55] on div at bounding box center [315, 177] width 630 height 354
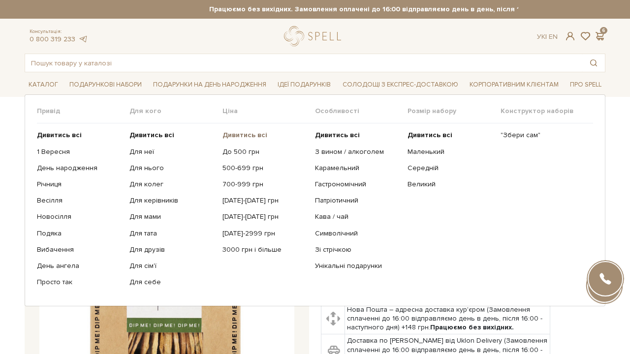
click at [258, 133] on b "Дивитись всі" at bounding box center [244, 135] width 45 height 8
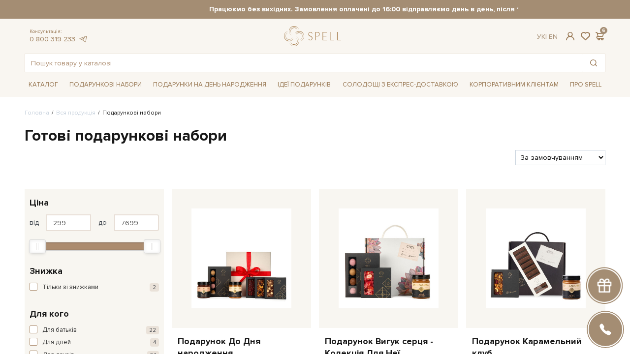
select select "https://spellchocolate.com/our-productions/podarunkovi-box/?sort=p.price&order=…"
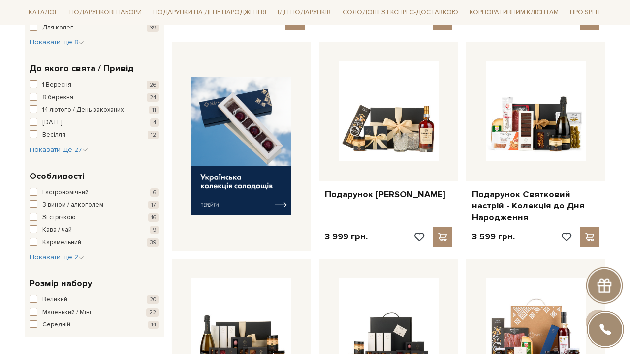
scroll to position [350, 0]
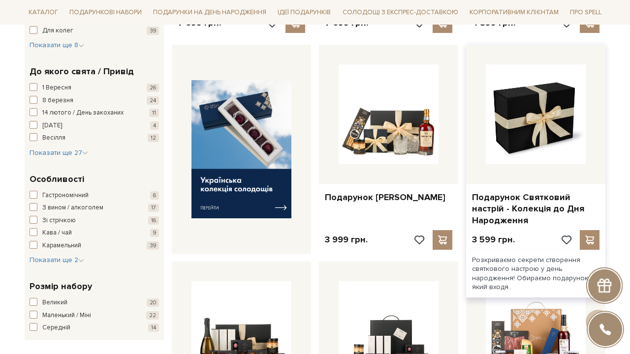
click at [569, 154] on img at bounding box center [536, 114] width 100 height 100
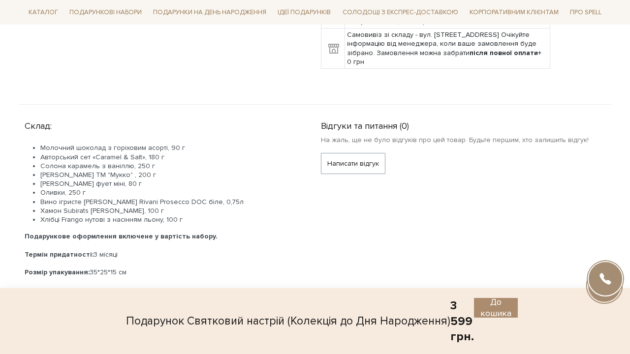
scroll to position [560, 0]
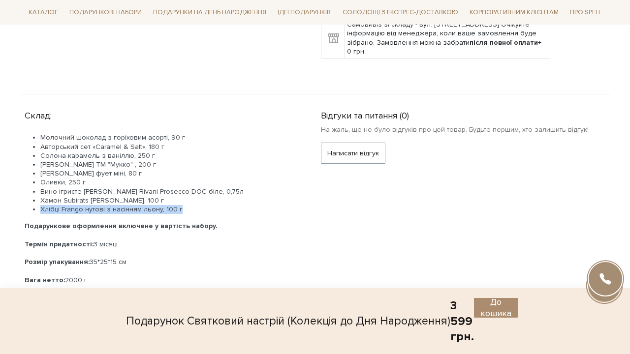
drag, startPoint x: 188, startPoint y: 208, endPoint x: 30, endPoint y: 208, distance: 158.4
click at [30, 208] on ul "Молочний шоколад з горіховим асорті, 90 г Авторський сет «Caramel & Salt», 180 …" at bounding box center [161, 173] width 273 height 81
copy li "Хлібці Frango нутові з насінням льону, 100 г"
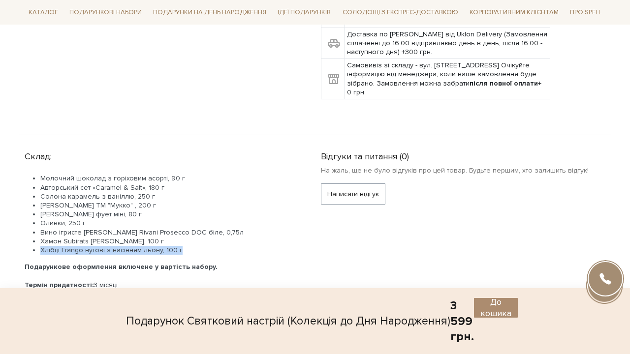
scroll to position [521, 0]
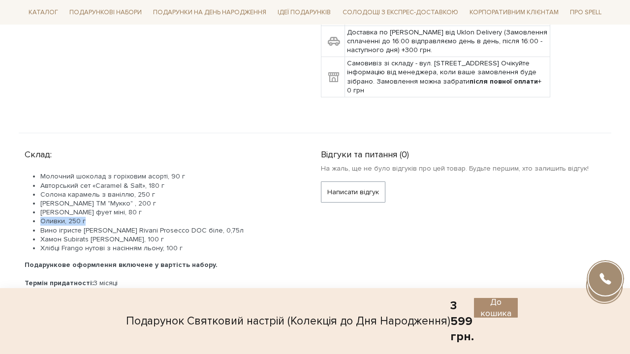
drag, startPoint x: 91, startPoint y: 219, endPoint x: 41, endPoint y: 219, distance: 49.2
click at [41, 219] on li "Оливки, 250 г" at bounding box center [168, 221] width 257 height 9
copy li "Оливки, 250 г"
drag, startPoint x: 185, startPoint y: 248, endPoint x: 39, endPoint y: 247, distance: 145.6
click at [39, 247] on ul "Молочний шоколад з горіховим асорті, 90 г Авторський сет «Caramel & Salt», 180 …" at bounding box center [161, 212] width 273 height 81
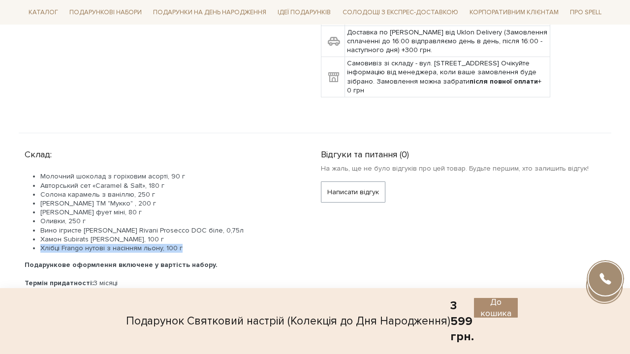
copy li "Хлібці Frango нутові з насінням льону, 100 г"
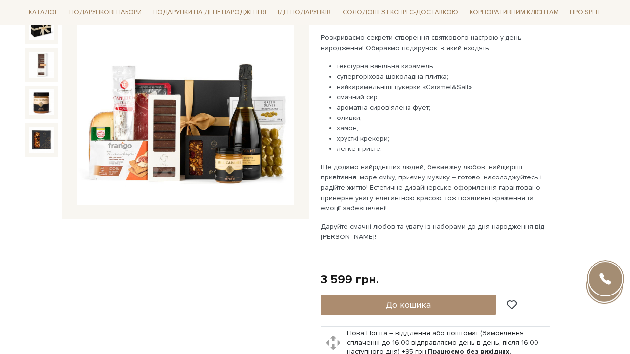
scroll to position [158, 0]
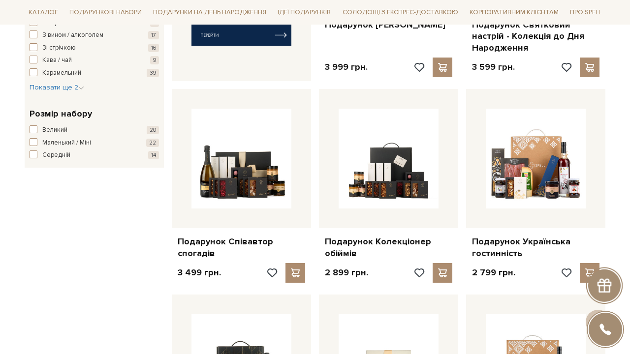
scroll to position [548, 0]
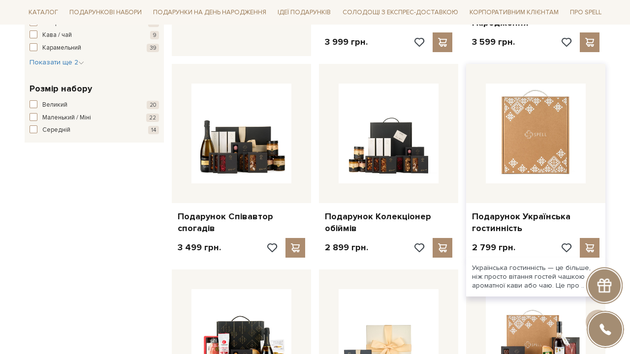
click at [551, 144] on img at bounding box center [536, 134] width 100 height 100
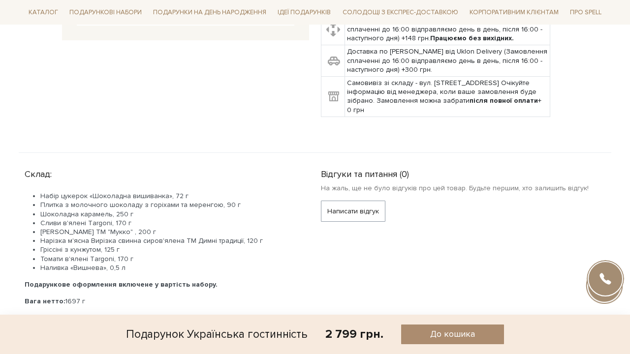
scroll to position [341, 0]
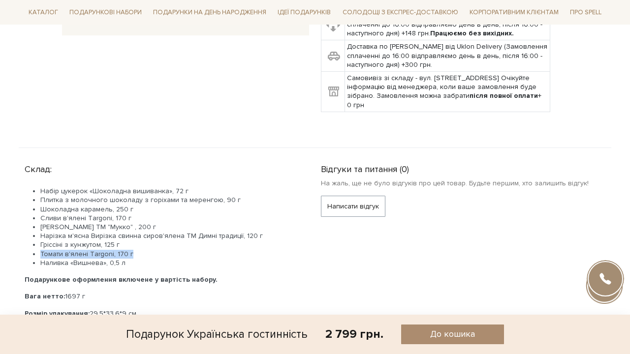
drag, startPoint x: 133, startPoint y: 241, endPoint x: 36, endPoint y: 241, distance: 96.4
click at [36, 241] on ul "Набір цукерок «Шоколадна вишиванка», 72 г Плитка з молочного шоколаду з горіхам…" at bounding box center [161, 227] width 273 height 81
copy li "Томати в'ялені Тargoni, 170 г"
drag, startPoint x: 142, startPoint y: 204, endPoint x: 40, endPoint y: 204, distance: 101.8
click at [40, 204] on ul "Набір цукерок «Шоколадна вишиванка», 72 г Плитка з молочного шоколаду з горіхам…" at bounding box center [161, 227] width 273 height 81
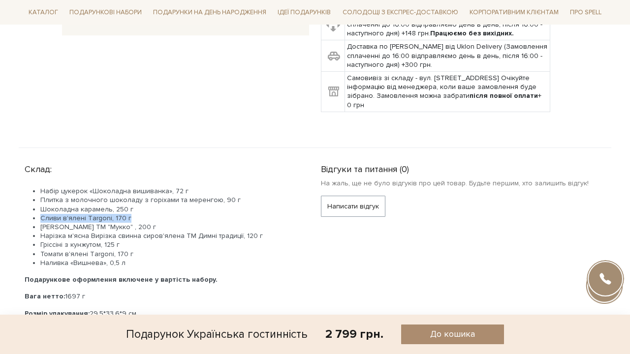
copy li "Сливи в'ялені Тargoni, 170 г"
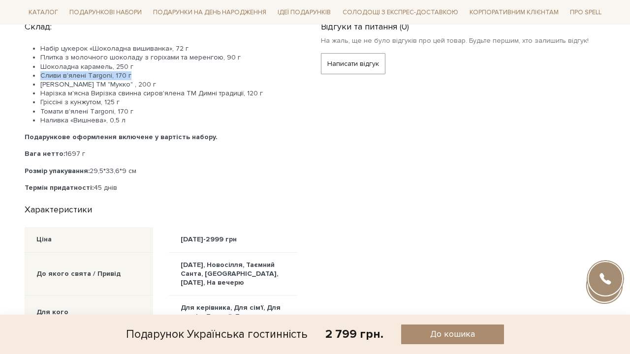
scroll to position [464, 0]
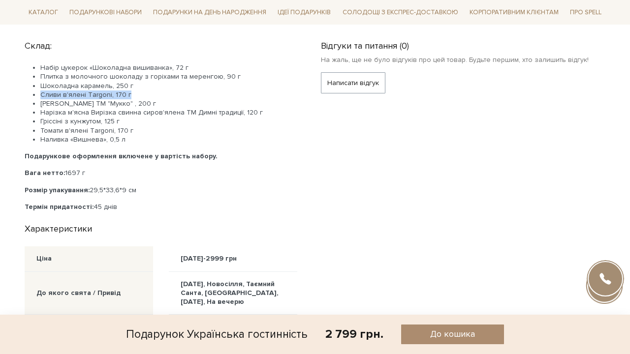
copy li "Сливи в'ялені Тargoni, 170 г"
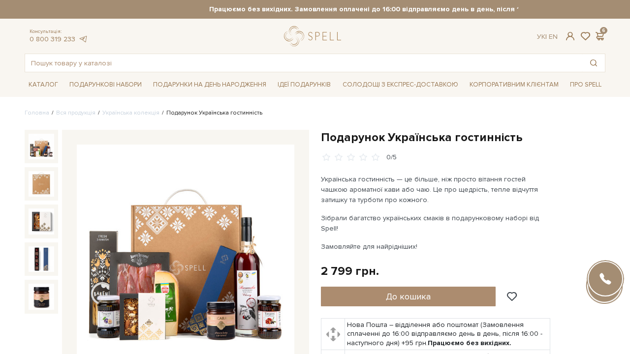
scroll to position [0, 0]
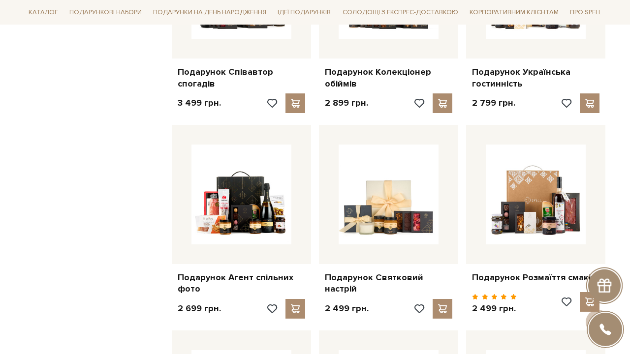
scroll to position [477, 0]
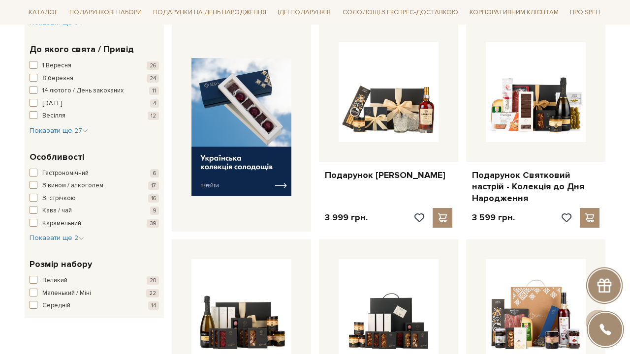
scroll to position [378, 0]
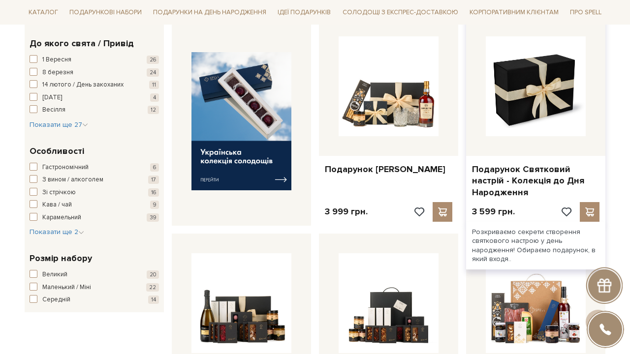
click at [559, 120] on img at bounding box center [536, 86] width 100 height 100
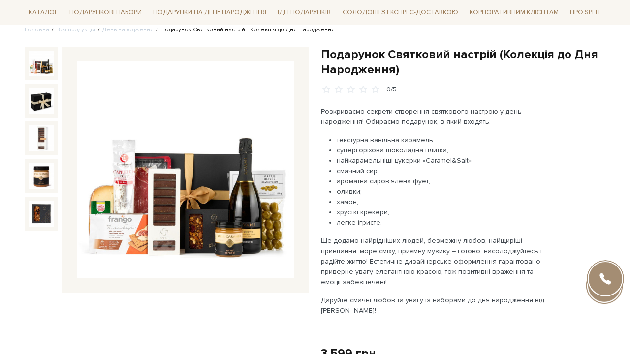
scroll to position [85, 0]
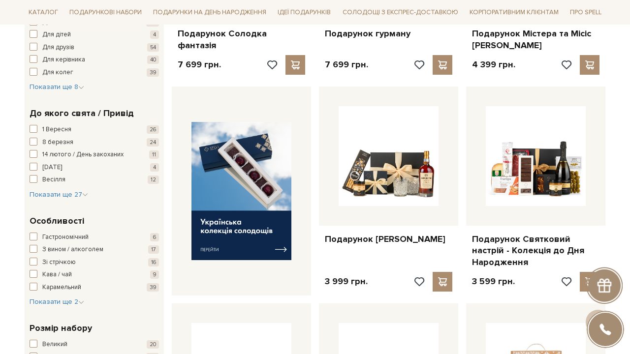
scroll to position [308, 0]
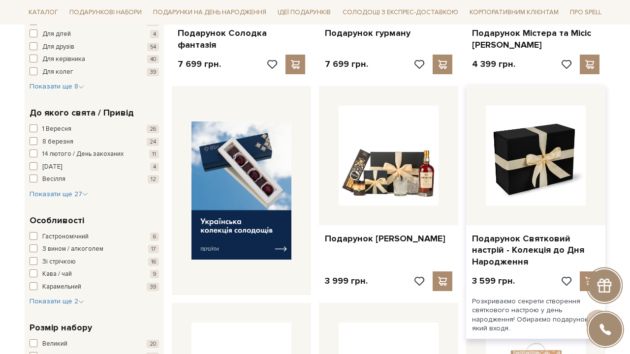
click at [564, 161] on img at bounding box center [536, 156] width 100 height 100
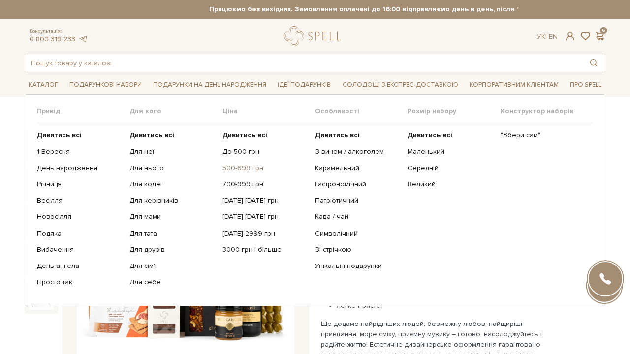
click at [248, 165] on link "500-699 грн" at bounding box center [264, 168] width 85 height 9
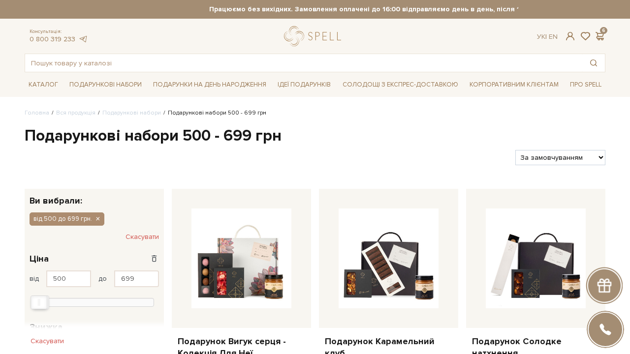
click at [601, 27] on div "Консультація: 0 800 319 233 Ук | En | 6" at bounding box center [315, 36] width 592 height 20
click at [601, 33] on span at bounding box center [599, 36] width 12 height 10
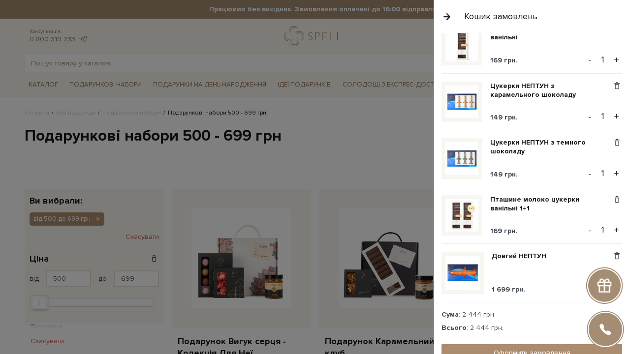
scroll to position [93, 0]
click at [615, 143] on span at bounding box center [616, 142] width 10 height 9
click at [591, 158] on link "Видалити" at bounding box center [583, 158] width 78 height 13
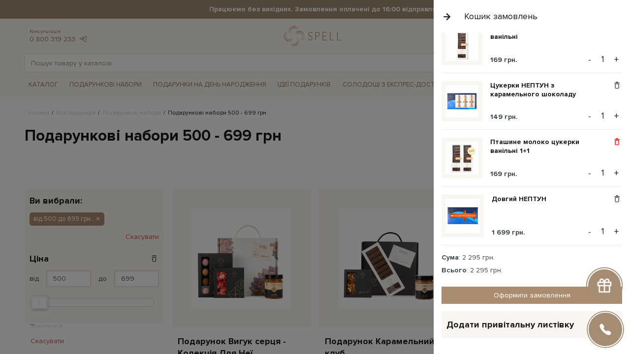
click at [616, 143] on span at bounding box center [616, 142] width 10 height 9
click at [588, 154] on link "Видалити" at bounding box center [583, 158] width 78 height 13
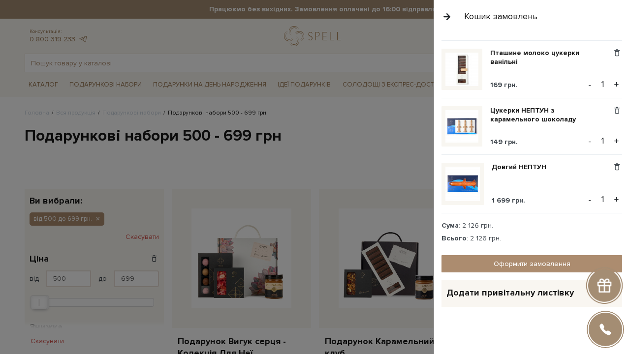
scroll to position [69, 0]
click at [616, 141] on button "+" at bounding box center [615, 141] width 11 height 15
click at [588, 141] on button "-" at bounding box center [589, 141] width 10 height 15
click at [615, 165] on span at bounding box center [616, 167] width 10 height 9
click at [576, 185] on link "Видалити" at bounding box center [583, 183] width 78 height 13
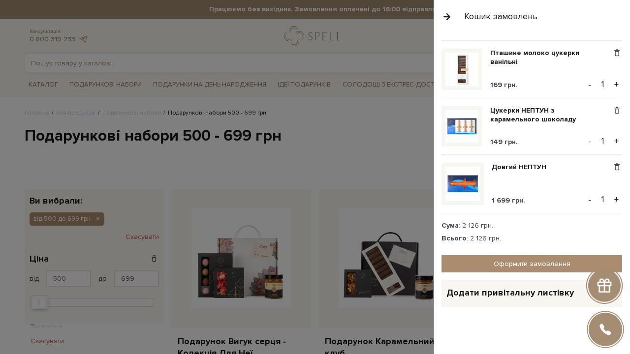
scroll to position [10, 0]
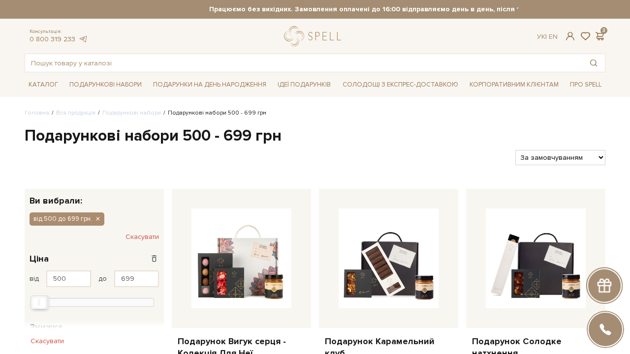
click at [349, 132] on div at bounding box center [315, 177] width 630 height 354
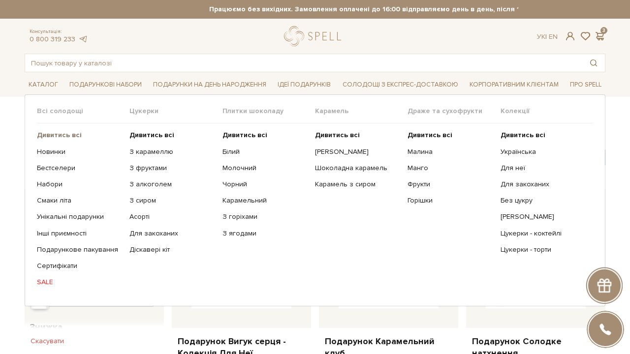
click at [59, 134] on b "Дивитись всі" at bounding box center [59, 135] width 45 height 8
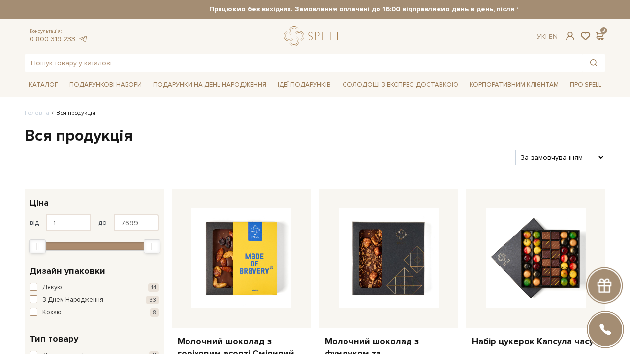
select select "[URL][DOMAIN_NAME]"
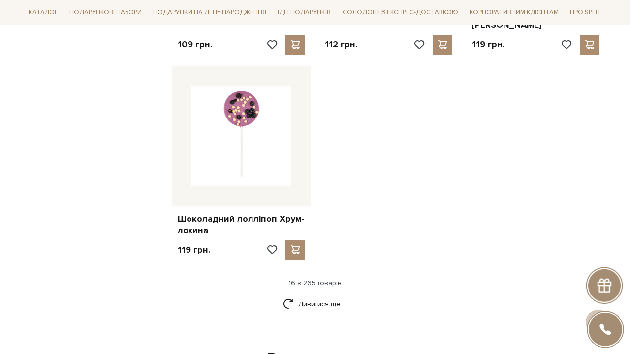
scroll to position [1141, 0]
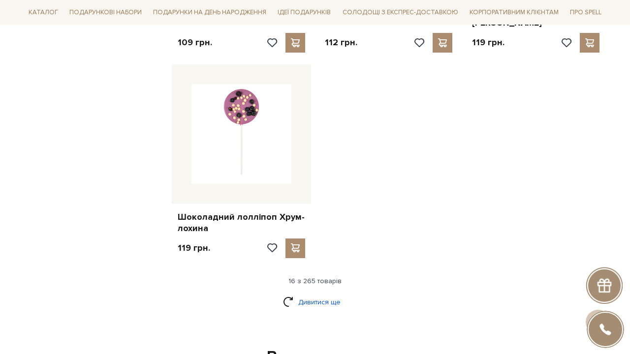
click at [326, 294] on link "Дивитися ще" at bounding box center [315, 302] width 64 height 17
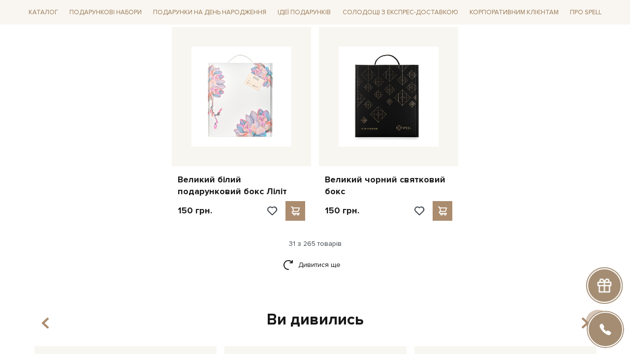
scroll to position [2225, 0]
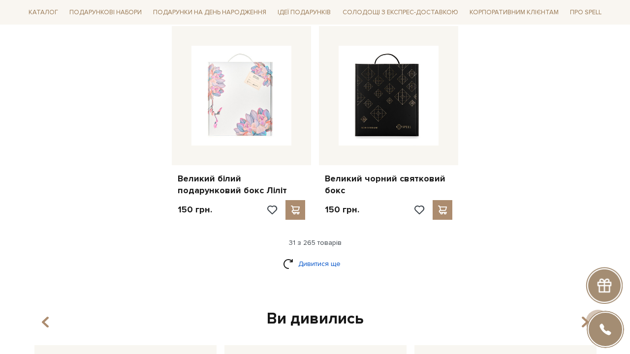
click at [332, 255] on link "Дивитися ще" at bounding box center [315, 263] width 64 height 17
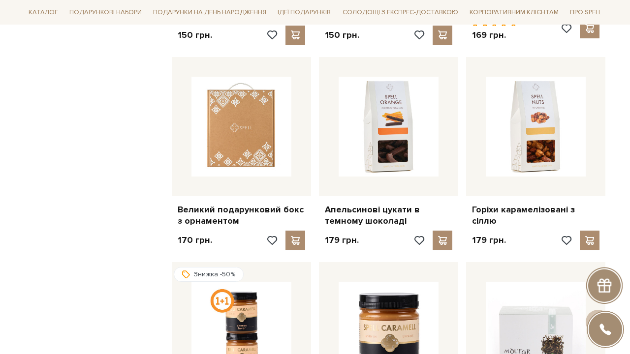
scroll to position [2425, 0]
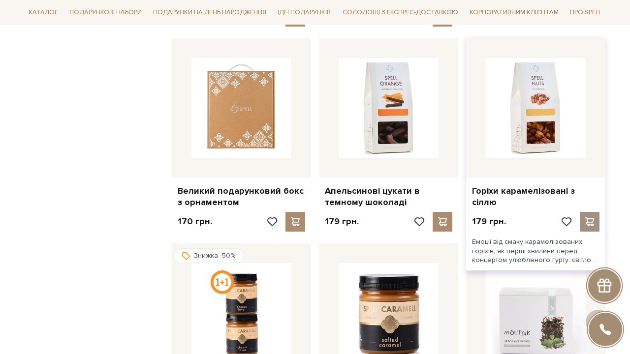
click at [591, 217] on span at bounding box center [589, 221] width 12 height 9
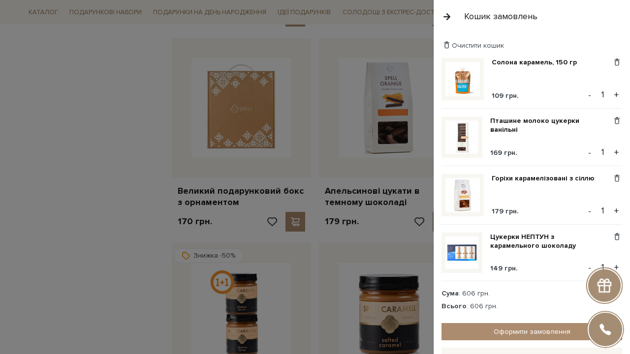
click at [98, 169] on div at bounding box center [315, 177] width 630 height 354
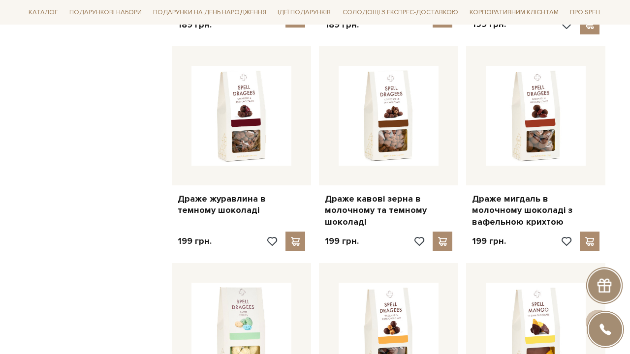
scroll to position [3225, 0]
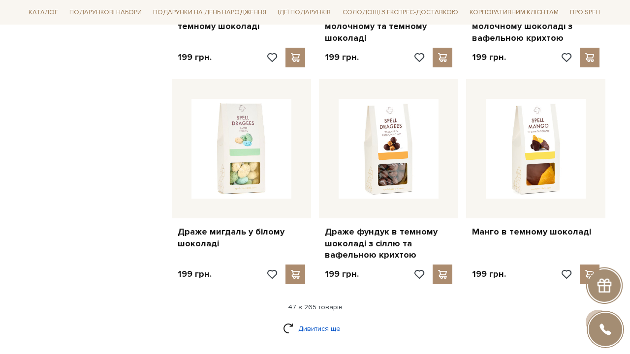
click at [298, 320] on link "Дивитися ще" at bounding box center [315, 328] width 64 height 17
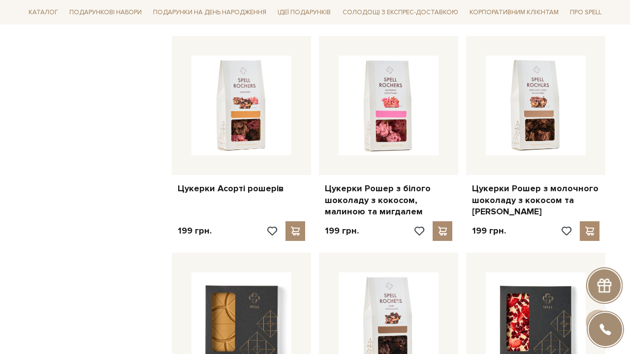
scroll to position [3693, 0]
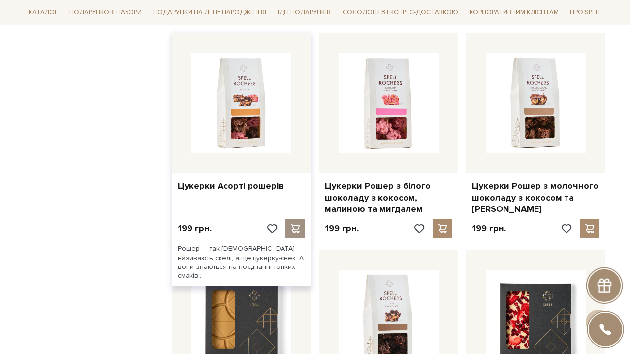
click at [297, 224] on span at bounding box center [295, 228] width 12 height 9
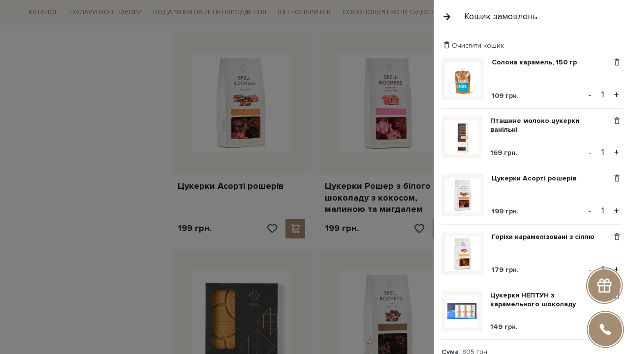
scroll to position [0, 0]
click at [132, 170] on div at bounding box center [315, 177] width 630 height 354
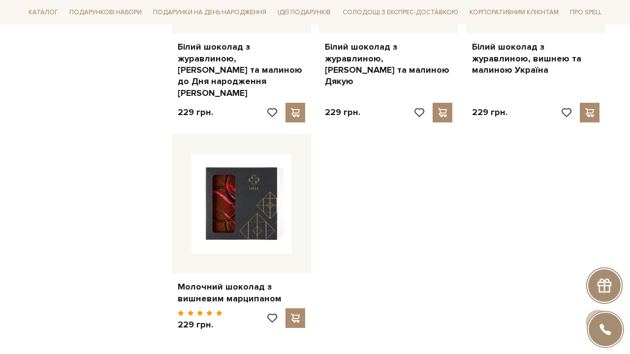
scroll to position [4564, 0]
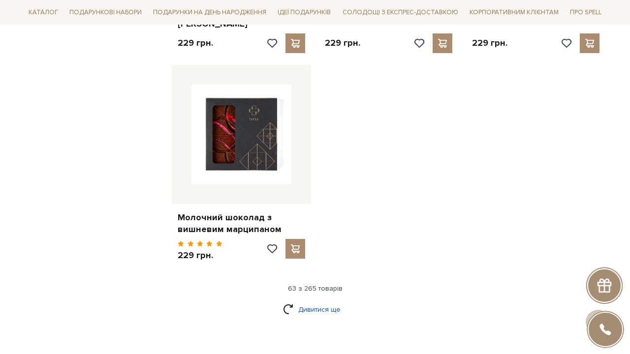
click at [340, 301] on link "Дивитися ще" at bounding box center [315, 309] width 64 height 17
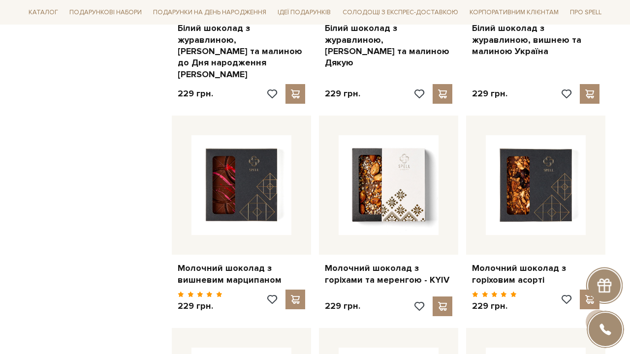
scroll to position [4515, 0]
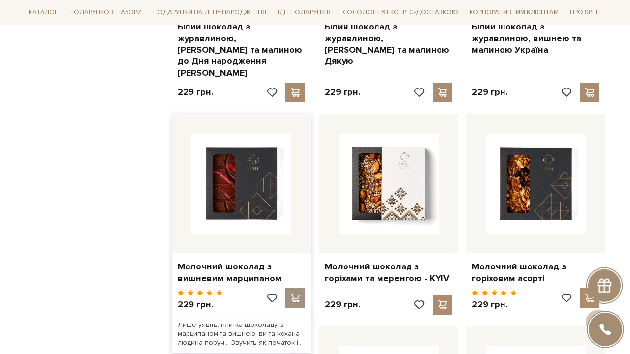
click at [294, 288] on div at bounding box center [295, 298] width 20 height 20
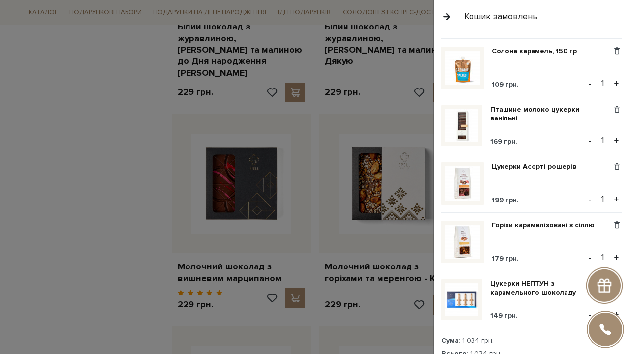
scroll to position [71, 0]
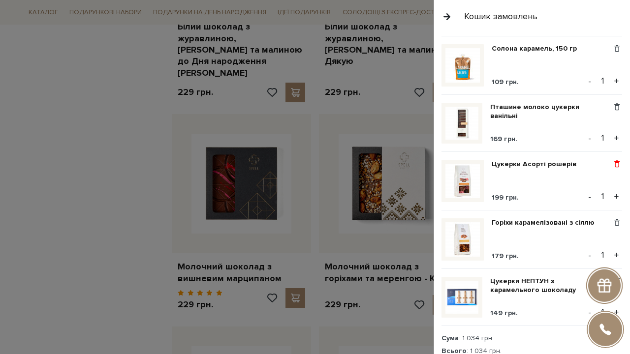
click at [617, 163] on span at bounding box center [616, 164] width 10 height 9
click at [576, 181] on link "Видалити" at bounding box center [583, 180] width 78 height 13
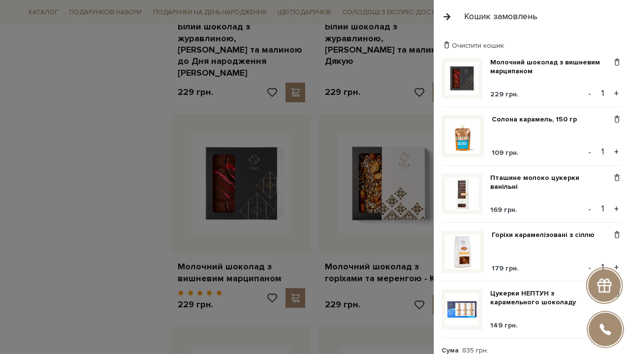
scroll to position [0, 0]
click at [618, 178] on span at bounding box center [616, 178] width 10 height 9
click at [579, 189] on link "Видалити" at bounding box center [583, 194] width 78 height 13
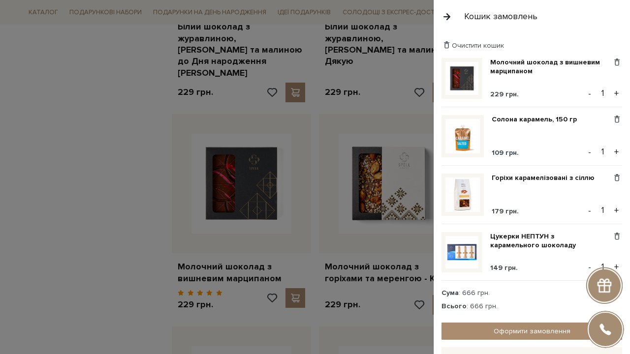
click at [124, 118] on div at bounding box center [315, 177] width 630 height 354
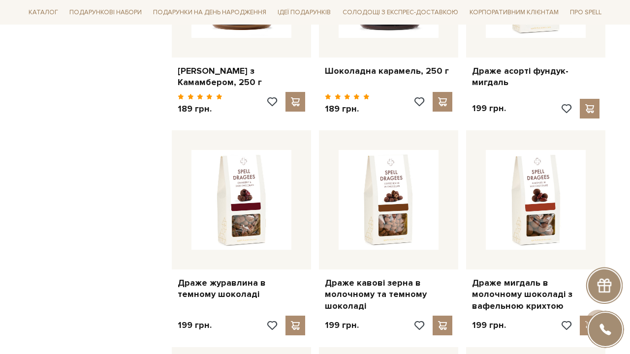
scroll to position [2988, 0]
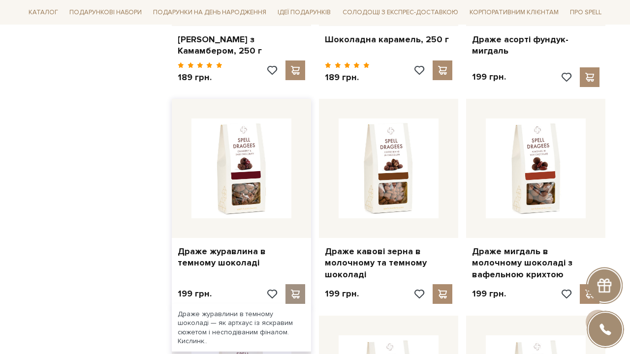
click at [295, 290] on span at bounding box center [295, 294] width 12 height 9
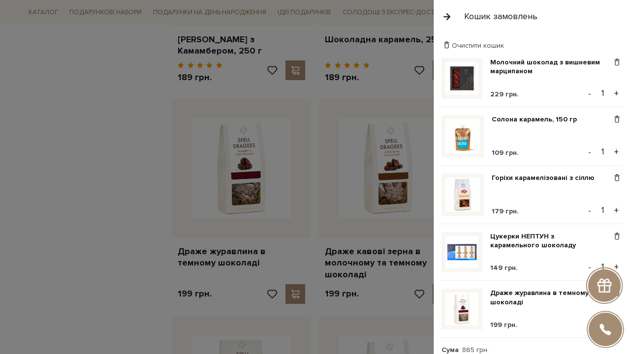
scroll to position [0, 0]
click at [616, 117] on span at bounding box center [616, 119] width 10 height 9
click at [590, 130] on link "Видалити" at bounding box center [583, 135] width 78 height 13
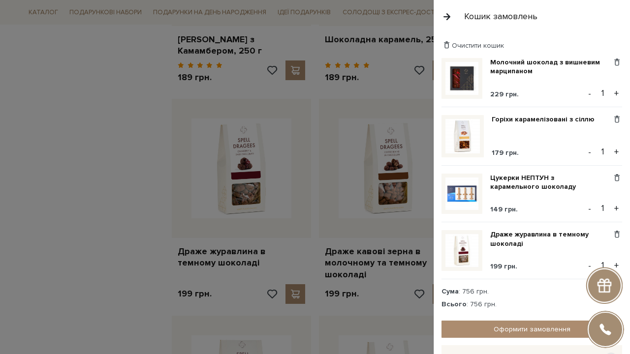
click at [90, 183] on div at bounding box center [315, 177] width 630 height 354
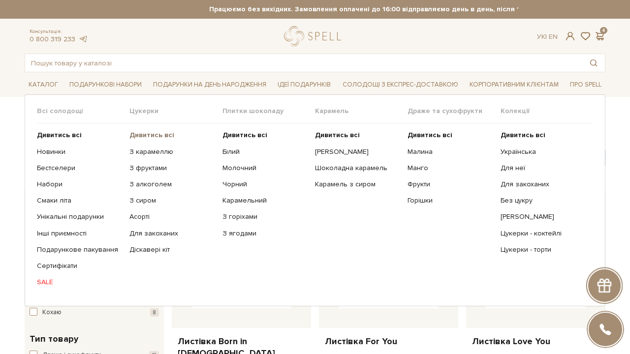
click at [162, 135] on b "Дивитись всі" at bounding box center [151, 135] width 45 height 8
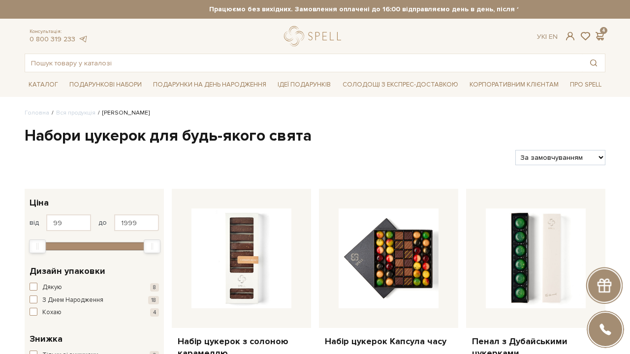
select select "https://spellchocolate.com/our-productions/seti-cukerok/?sort=p.price&order=ASC"
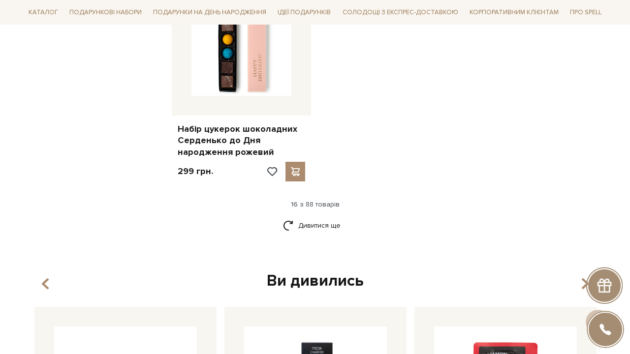
scroll to position [1283, 0]
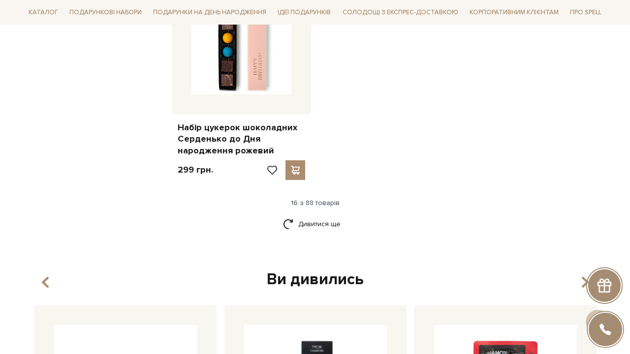
click at [331, 215] on link "Дивитися ще" at bounding box center [315, 223] width 64 height 17
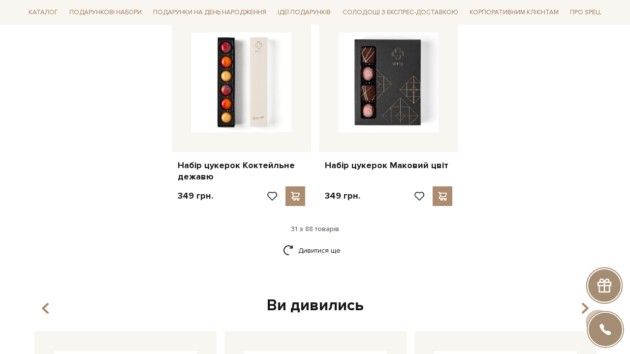
scroll to position [2326, 0]
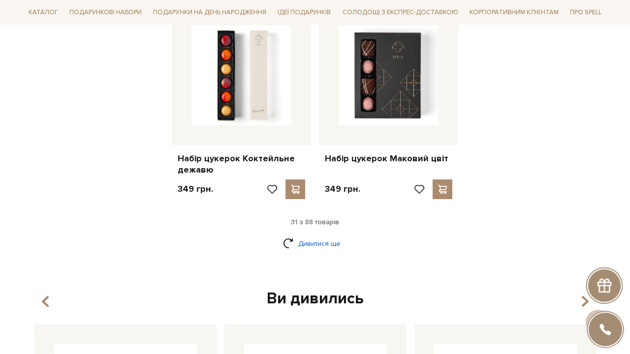
click at [327, 235] on link "Дивитися ще" at bounding box center [315, 243] width 64 height 17
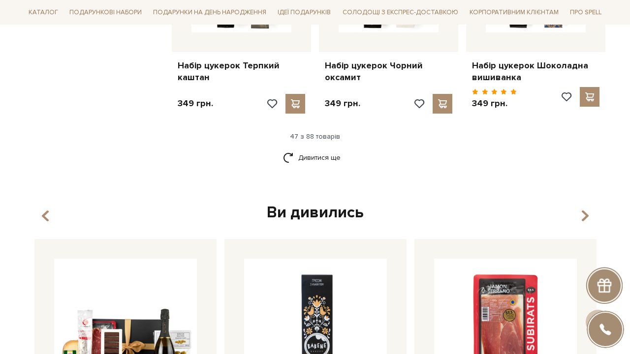
scroll to position [3487, 0]
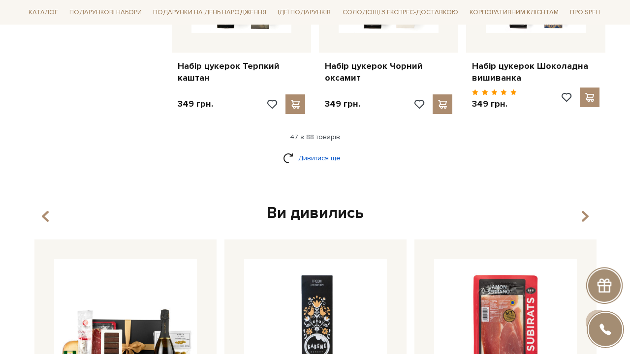
click at [300, 150] on link "Дивитися ще" at bounding box center [315, 158] width 64 height 17
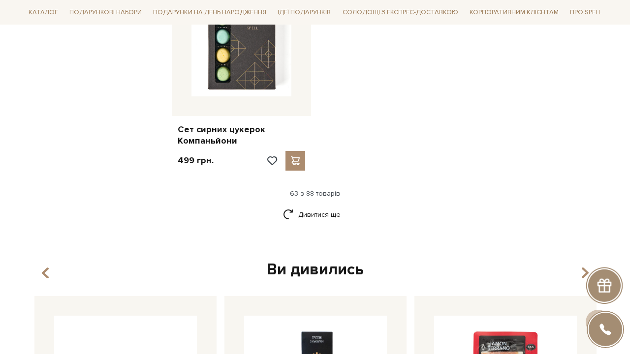
scroll to position [4727, 0]
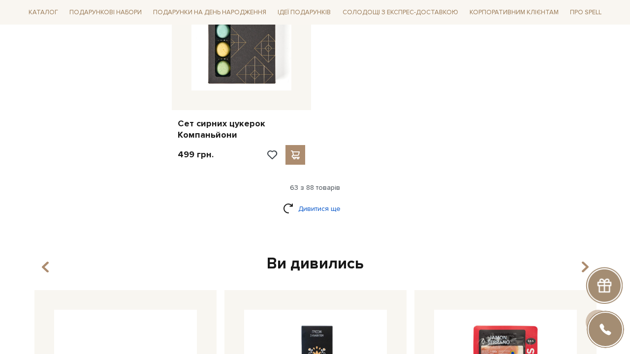
click at [321, 200] on link "Дивитися ще" at bounding box center [315, 208] width 64 height 17
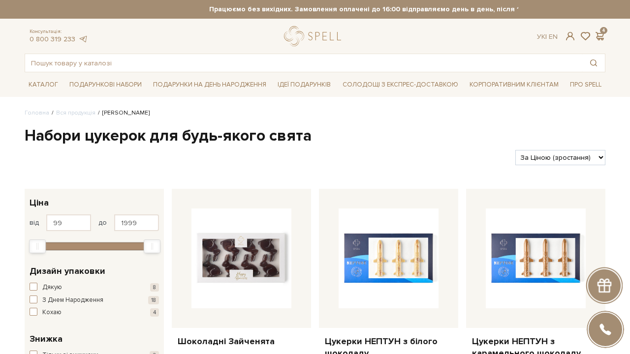
scroll to position [0, 0]
click at [601, 34] on span at bounding box center [599, 36] width 12 height 10
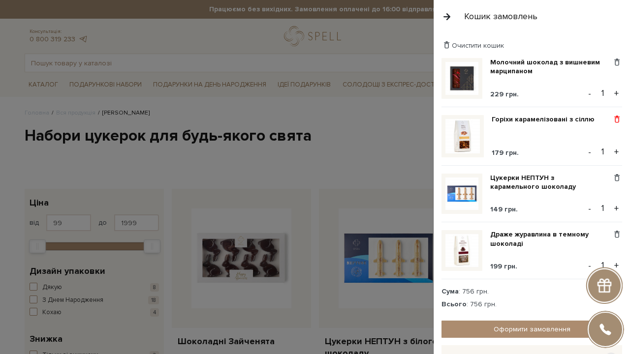
click at [617, 119] on span at bounding box center [616, 119] width 10 height 9
click at [570, 135] on link "Видалити" at bounding box center [583, 135] width 78 height 13
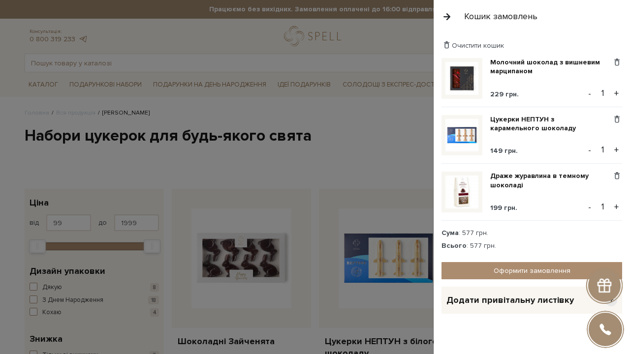
click at [386, 134] on div at bounding box center [315, 177] width 630 height 354
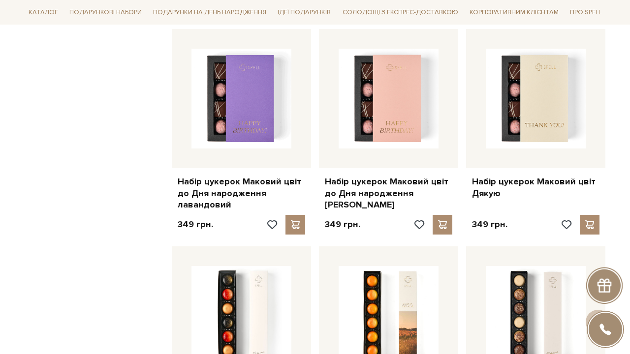
scroll to position [2510, 0]
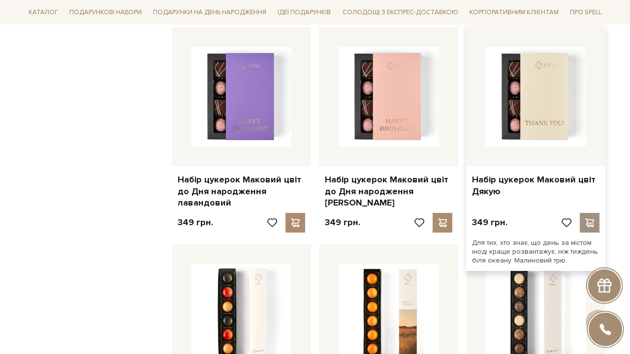
click at [587, 218] on span at bounding box center [589, 222] width 12 height 9
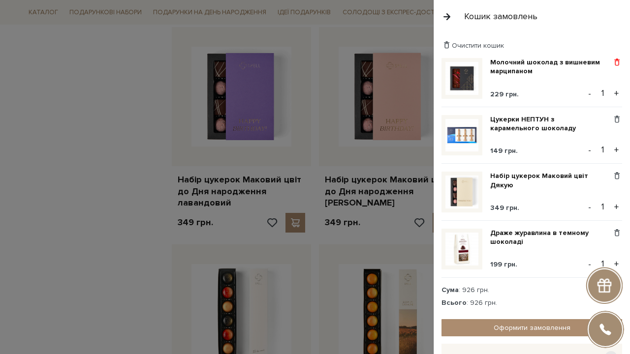
click at [615, 62] on span at bounding box center [616, 62] width 10 height 9
click at [581, 73] on link "Видалити" at bounding box center [583, 78] width 78 height 13
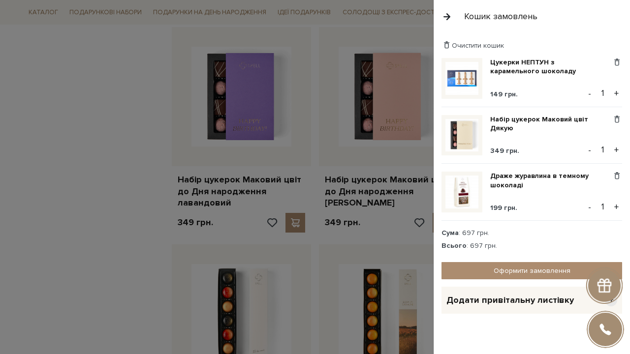
click at [122, 138] on div at bounding box center [315, 177] width 630 height 354
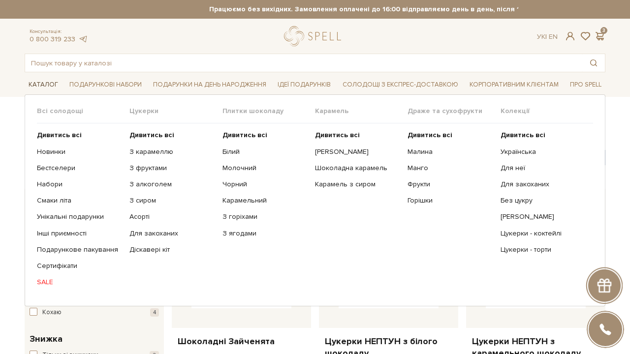
scroll to position [0, 0]
click at [50, 280] on link "SALE" at bounding box center [79, 282] width 85 height 9
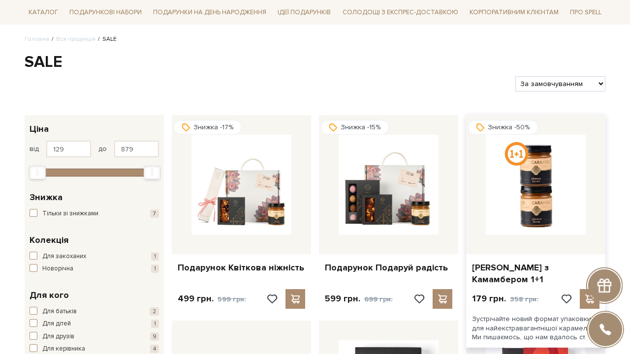
scroll to position [83, 0]
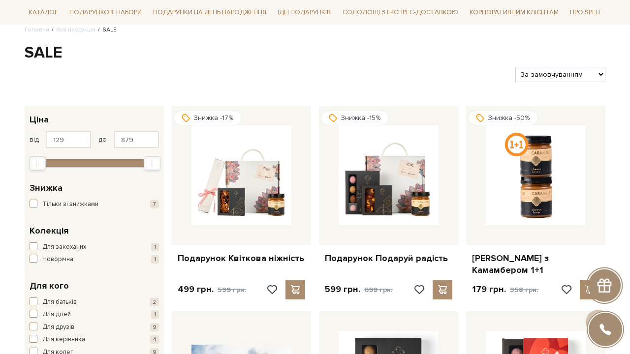
select select "[URL][DOMAIN_NAME]"
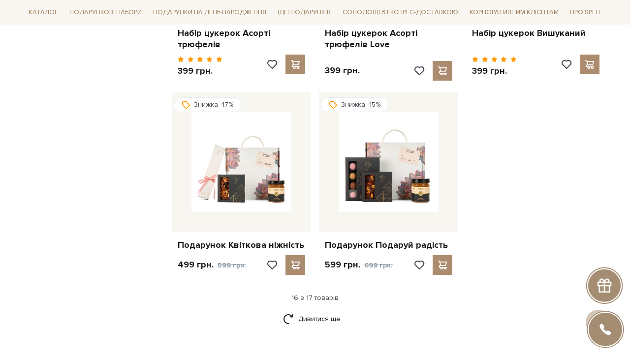
scroll to position [1153, 0]
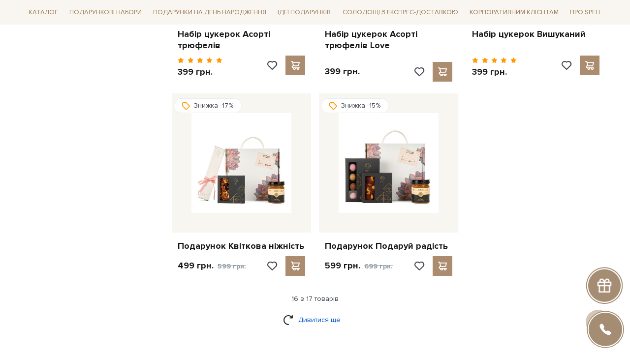
click at [308, 311] on link "Дивитися ще" at bounding box center [315, 319] width 64 height 17
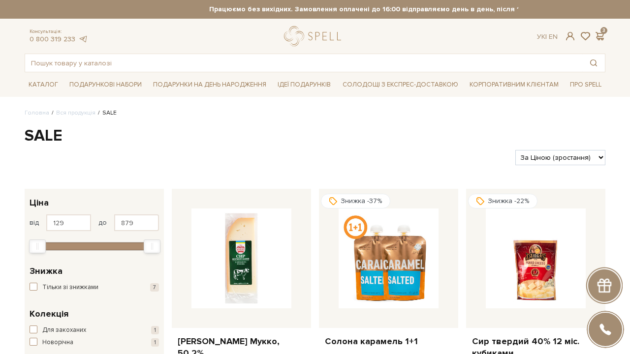
scroll to position [0, 0]
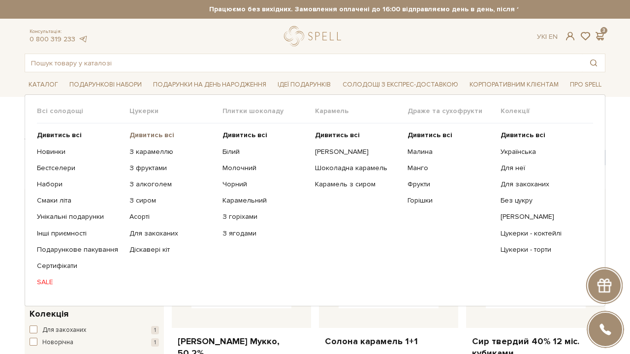
click at [167, 134] on b "Дивитись всі" at bounding box center [151, 135] width 45 height 8
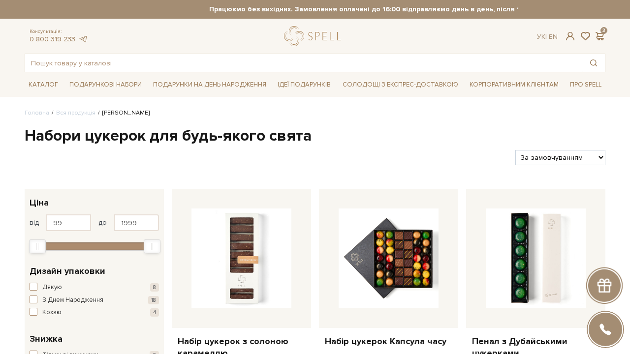
select select "[URL][DOMAIN_NAME]"
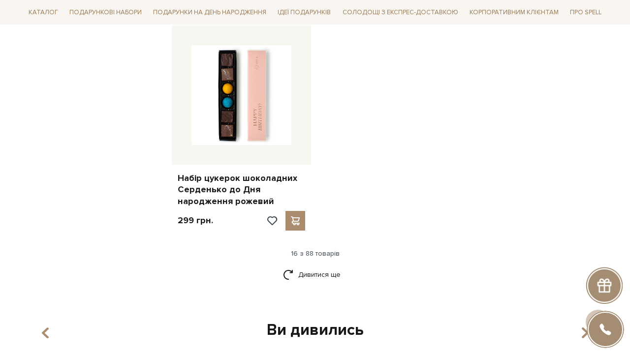
scroll to position [1249, 0]
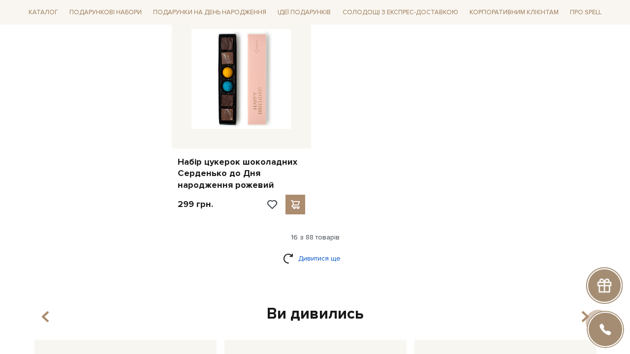
click at [330, 252] on link "Дивитися ще" at bounding box center [315, 258] width 64 height 17
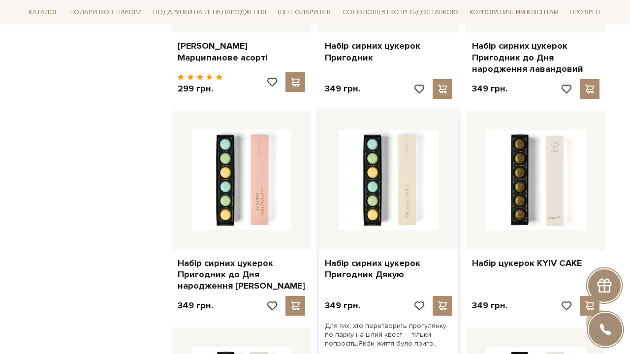
scroll to position [1804, 0]
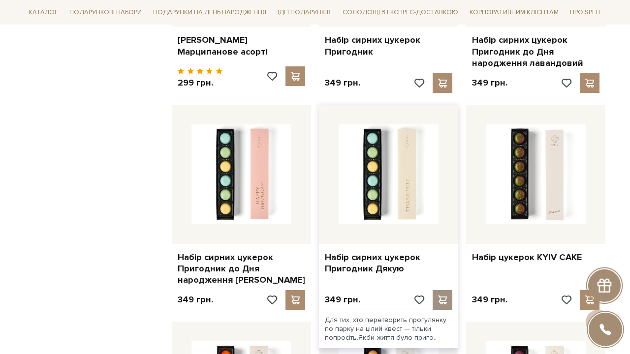
click at [440, 296] on span at bounding box center [442, 300] width 12 height 9
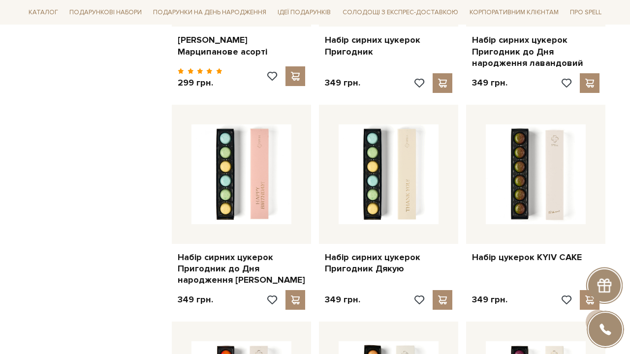
click at [120, 195] on div at bounding box center [315, 177] width 630 height 354
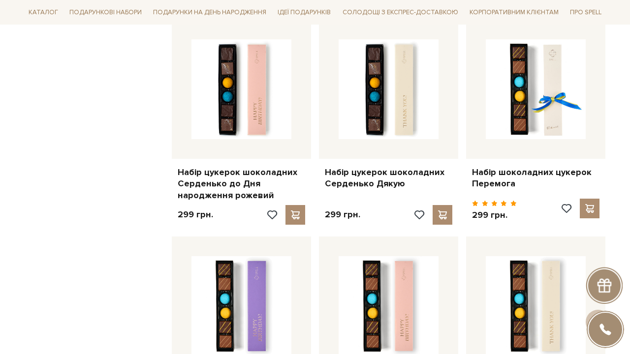
scroll to position [1236, 0]
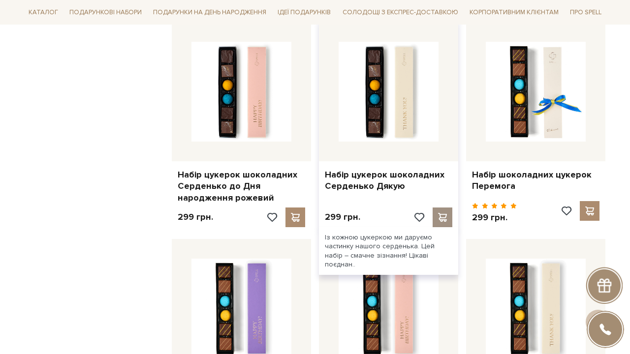
click at [446, 213] on span at bounding box center [442, 217] width 12 height 9
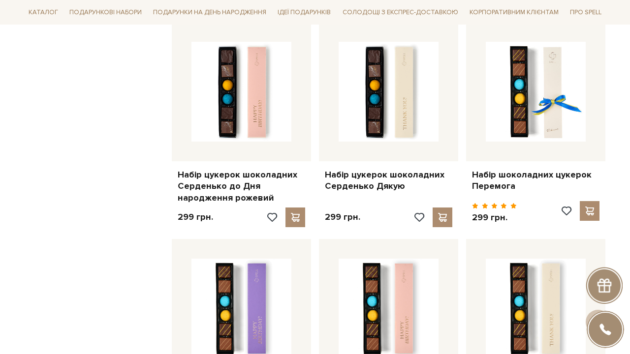
click at [122, 158] on div at bounding box center [315, 177] width 630 height 354
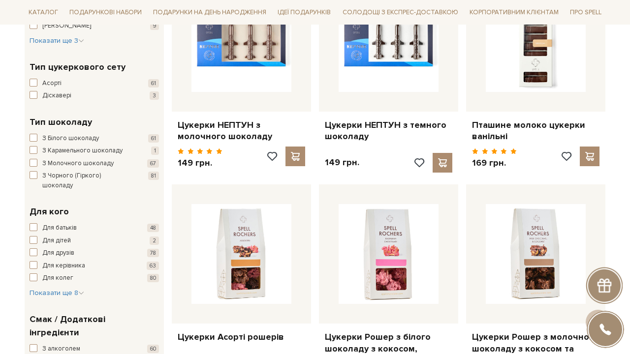
scroll to position [436, 0]
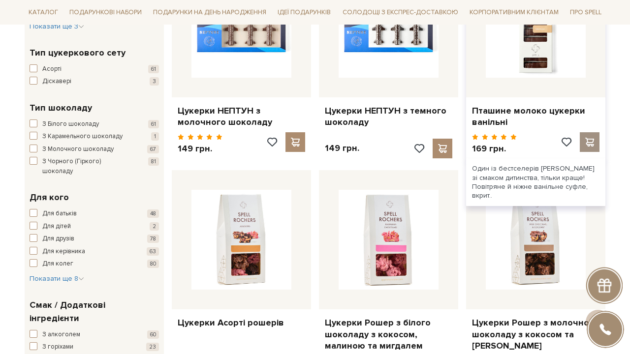
click at [593, 138] on span at bounding box center [589, 142] width 12 height 9
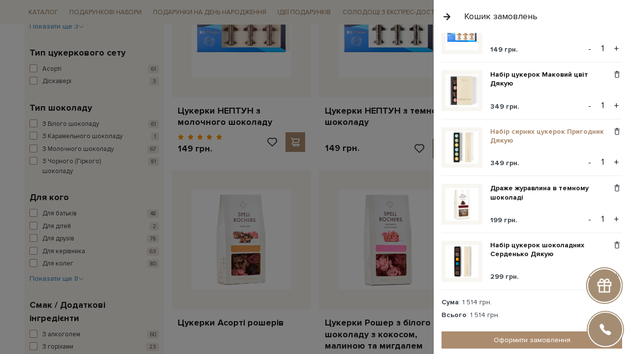
scroll to position [107, 0]
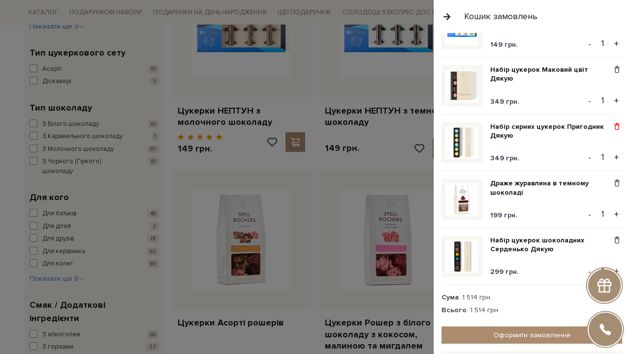
click at [614, 128] on span at bounding box center [616, 126] width 10 height 9
click at [570, 140] on link "Видалити" at bounding box center [583, 143] width 78 height 13
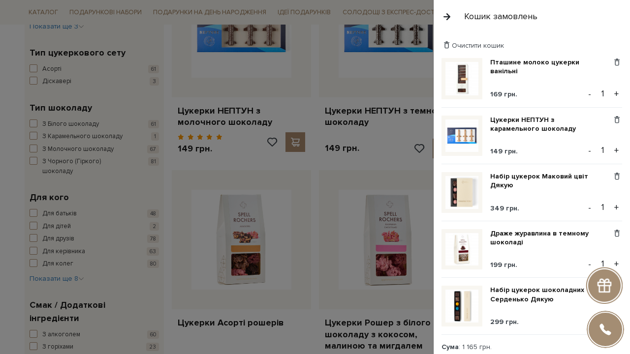
scroll to position [0, 0]
click at [614, 289] on span at bounding box center [616, 290] width 10 height 9
click at [579, 304] on link "Видалити" at bounding box center [583, 306] width 78 height 13
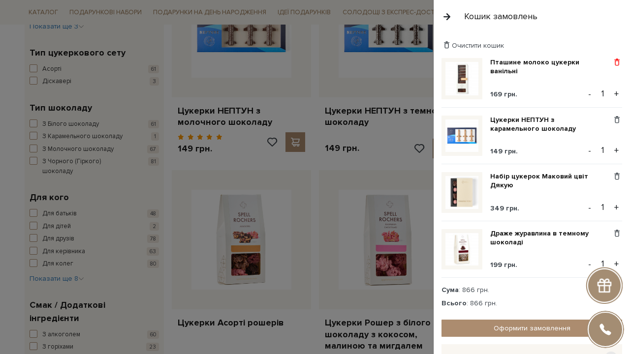
click at [619, 61] on span at bounding box center [616, 62] width 10 height 9
click at [580, 73] on link "Видалити" at bounding box center [583, 78] width 78 height 13
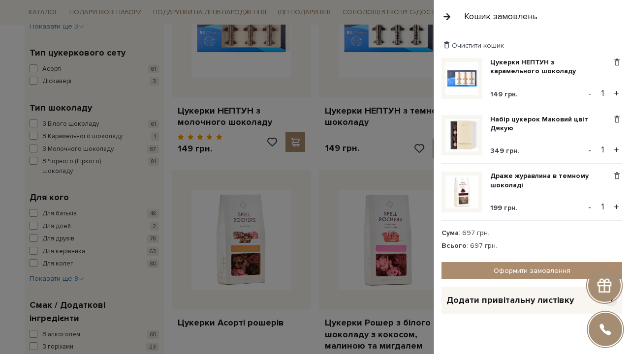
click at [374, 112] on div at bounding box center [315, 177] width 630 height 354
